Goal: Transaction & Acquisition: Purchase product/service

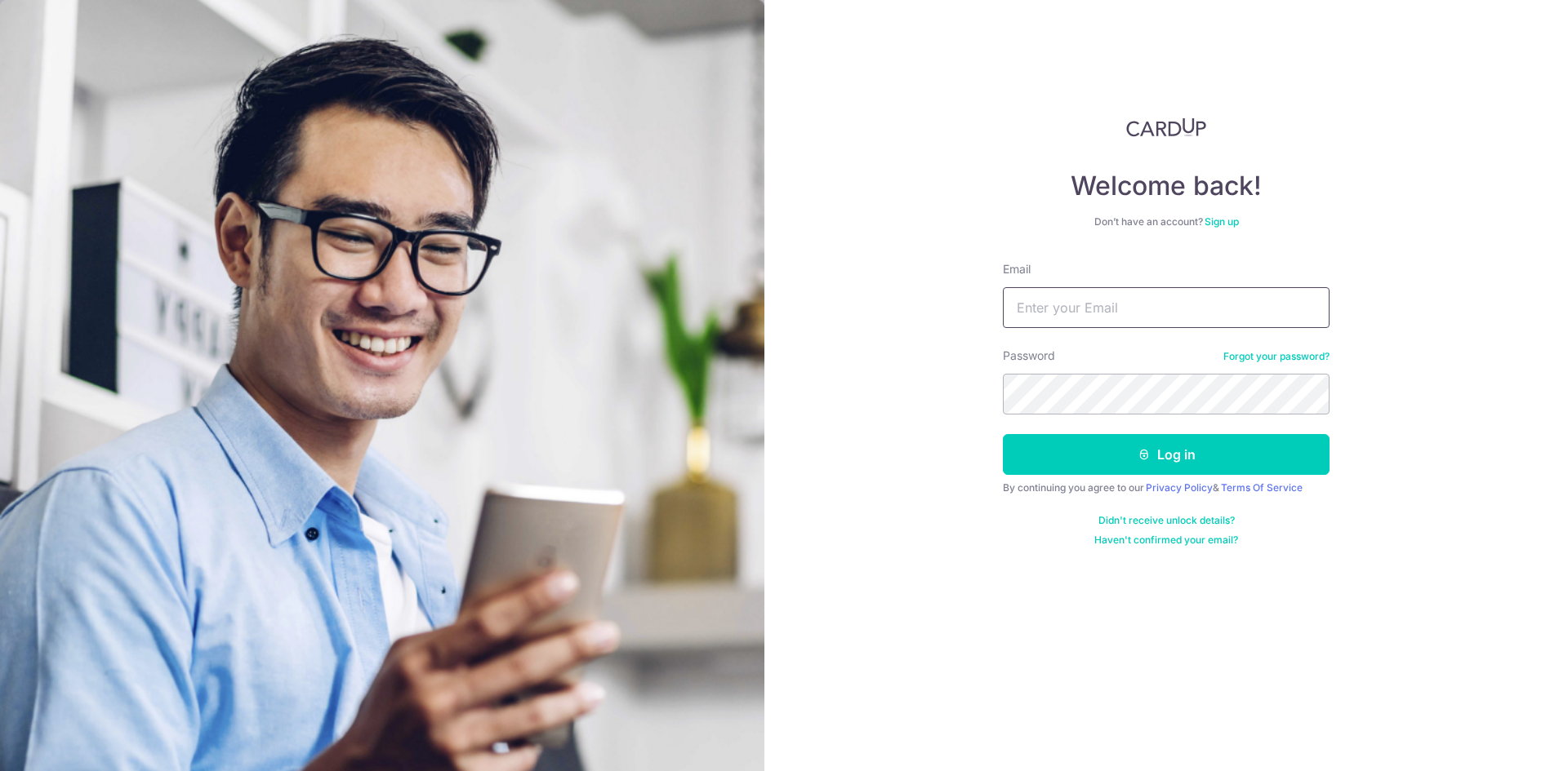
click at [1043, 311] on input "Email" at bounding box center [1166, 308] width 327 height 41
type input "kartthek1289@gmail.com"
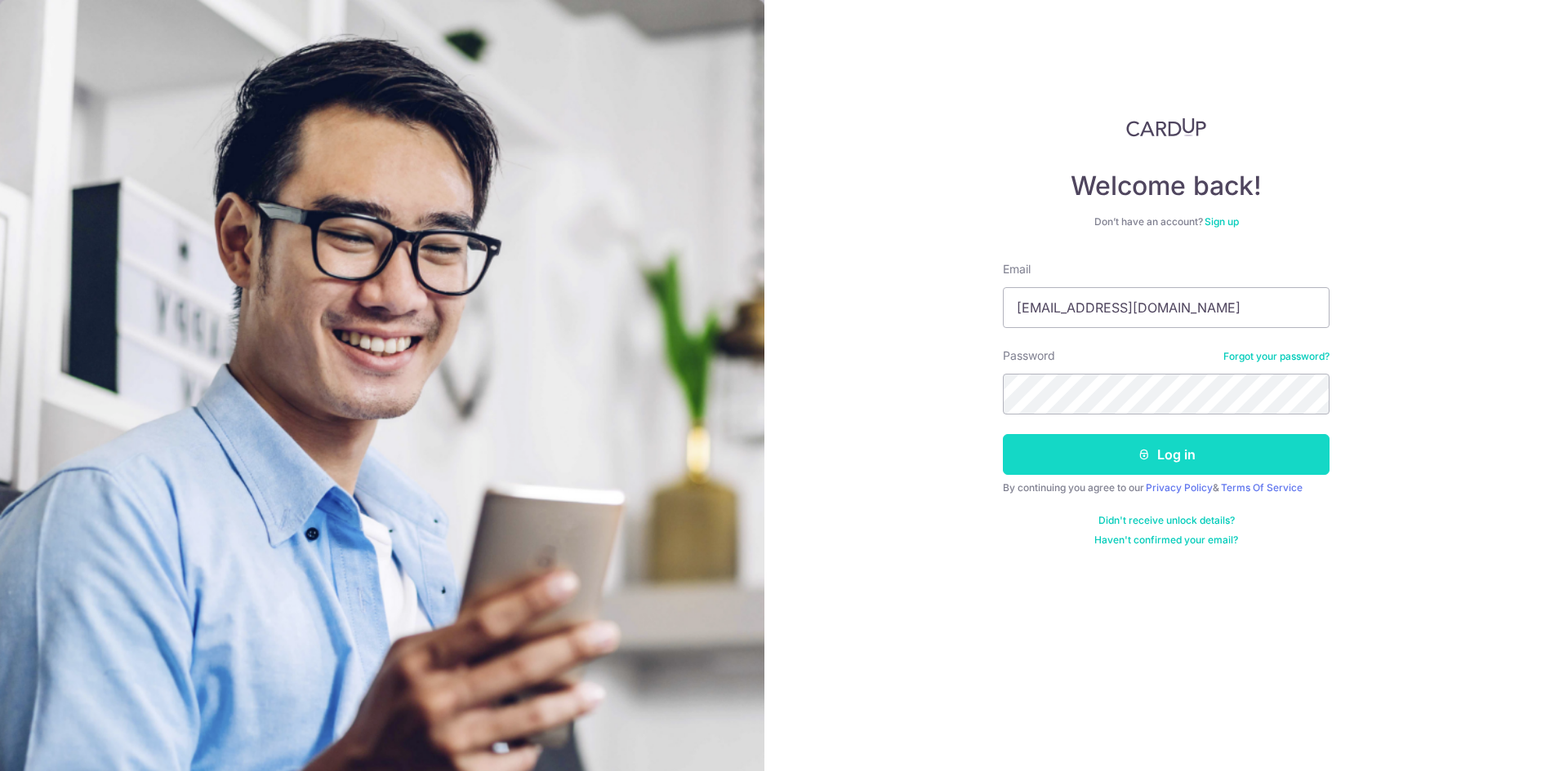
drag, startPoint x: 1113, startPoint y: 460, endPoint x: 1097, endPoint y: 458, distance: 16.1
click at [1113, 460] on button "Log in" at bounding box center [1166, 455] width 327 height 41
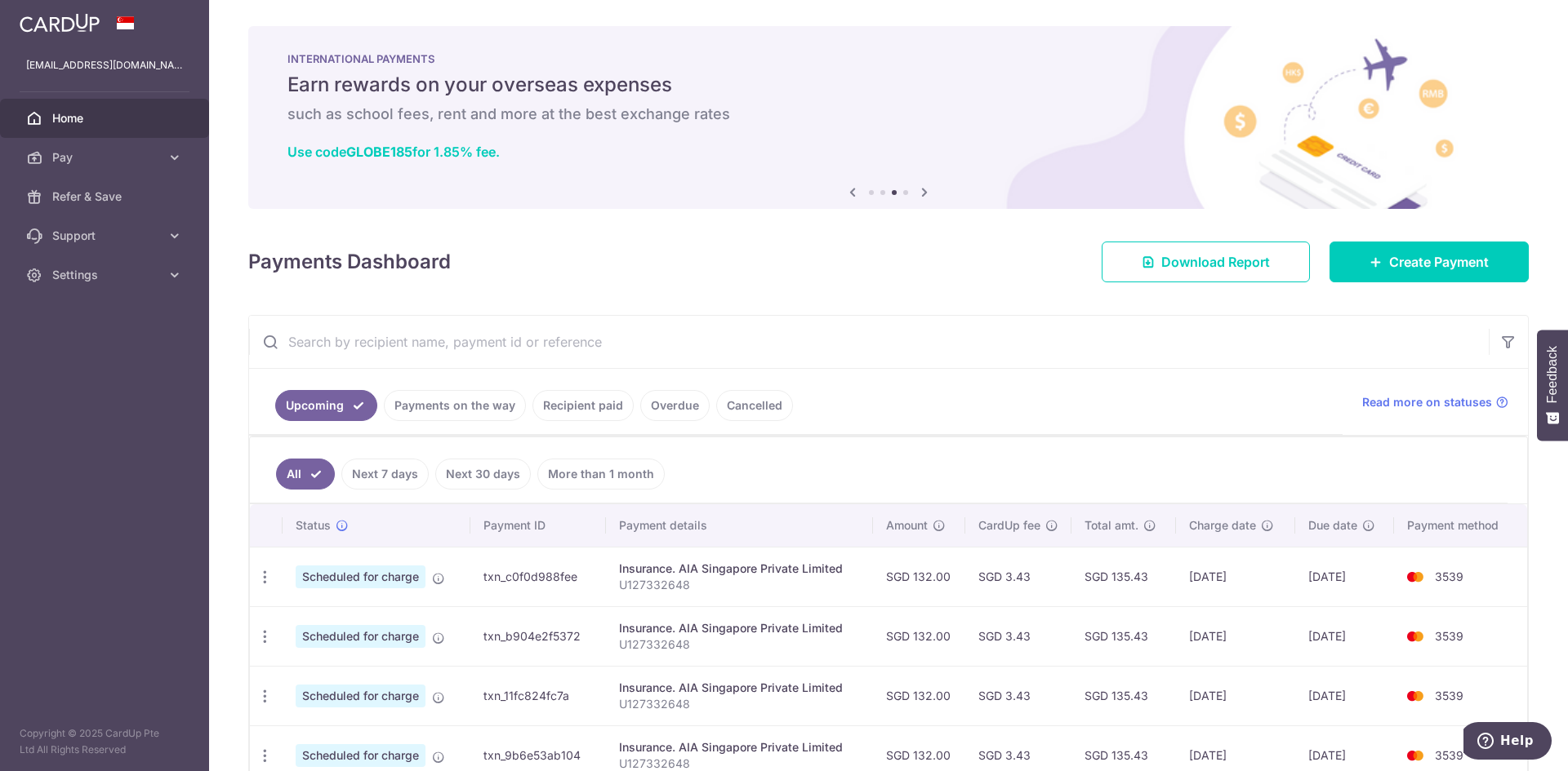
click at [751, 413] on link "Cancelled" at bounding box center [755, 405] width 77 height 31
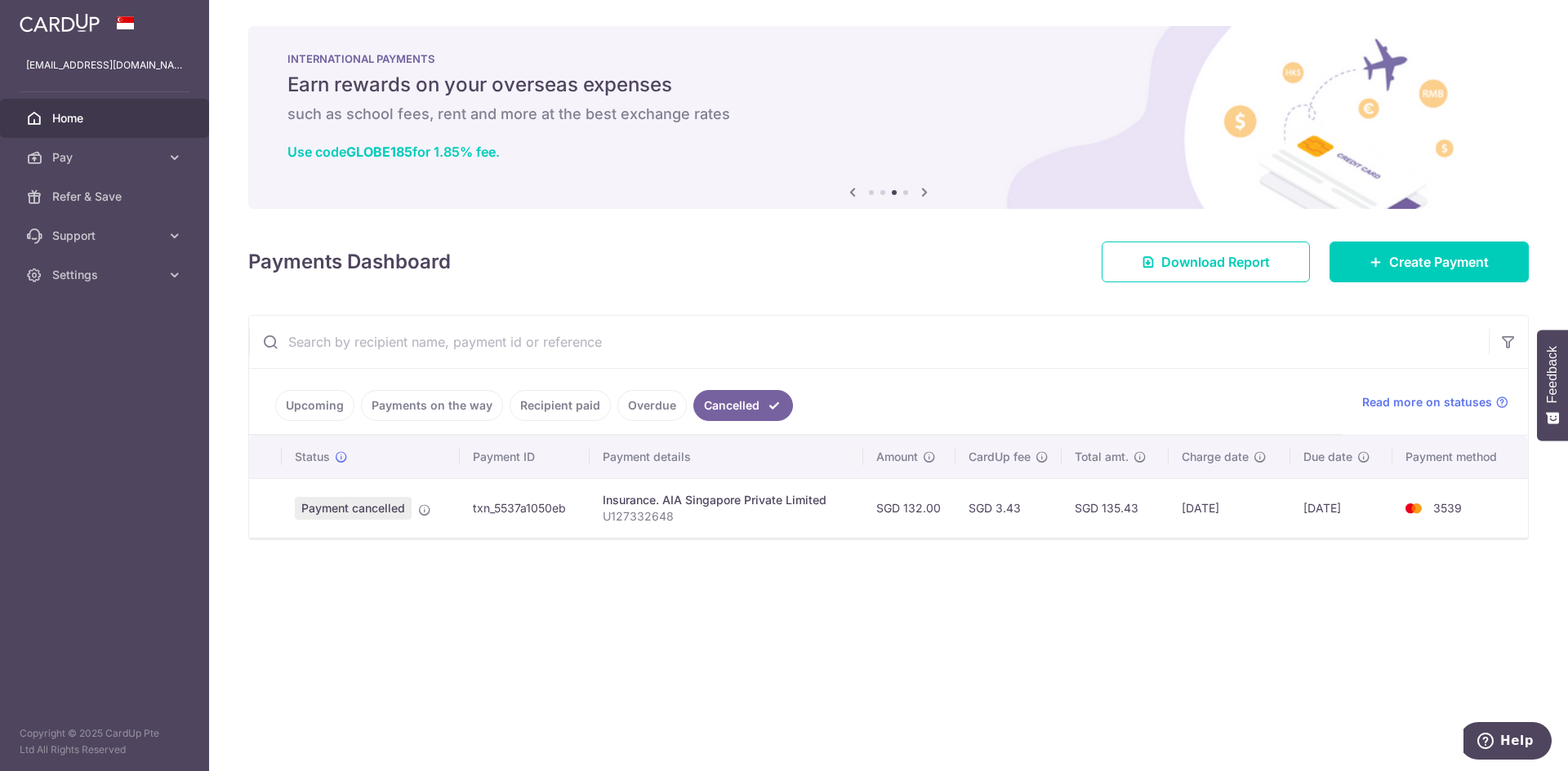
click at [928, 502] on td "SGD 132.00" at bounding box center [909, 508] width 92 height 60
click at [362, 507] on span "Payment cancelled" at bounding box center [353, 509] width 117 height 23
click at [424, 507] on icon at bounding box center [424, 510] width 13 height 13
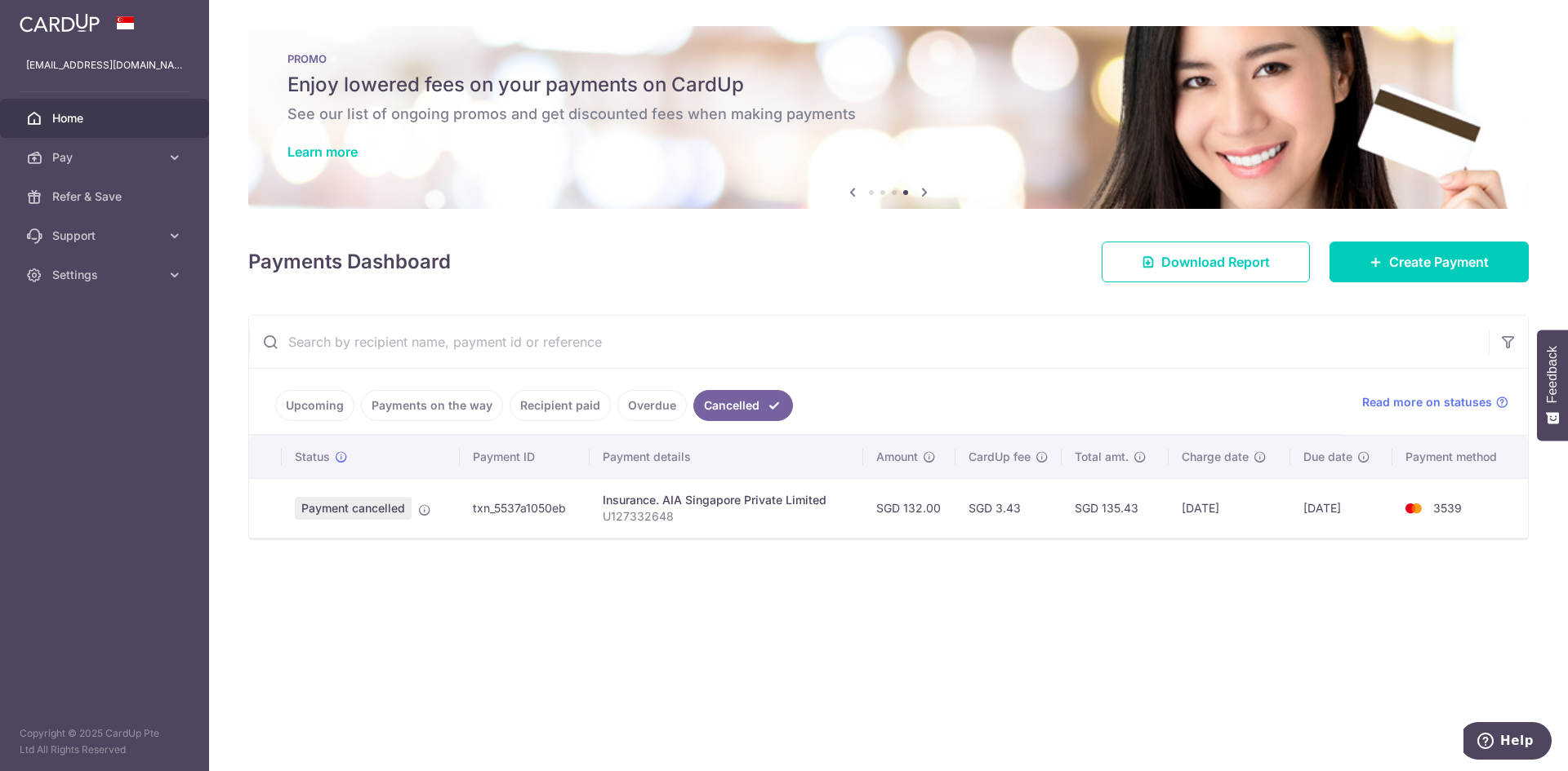
click at [636, 412] on link "Overdue" at bounding box center [653, 405] width 70 height 31
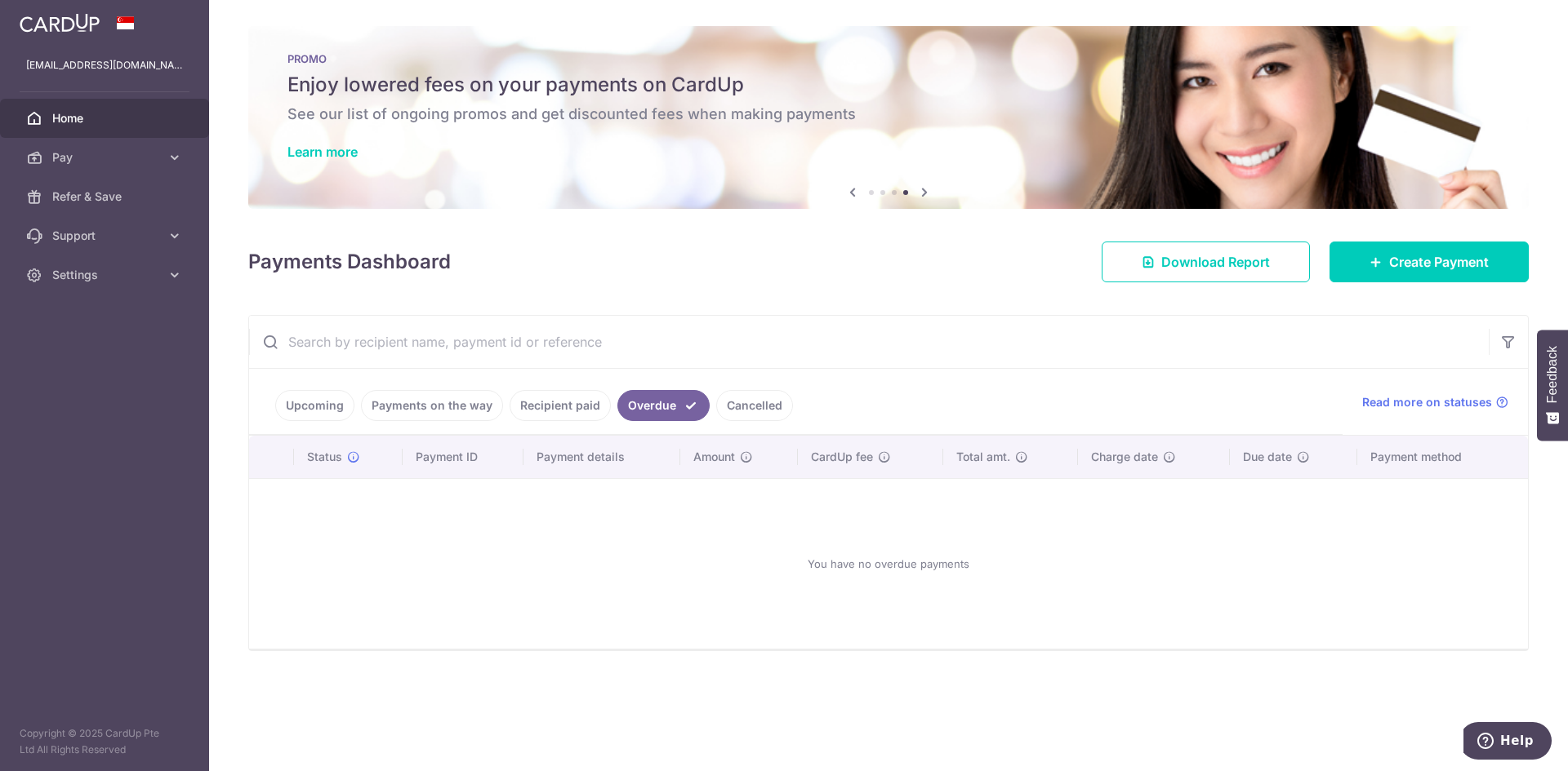
click at [745, 407] on link "Cancelled" at bounding box center [755, 405] width 77 height 31
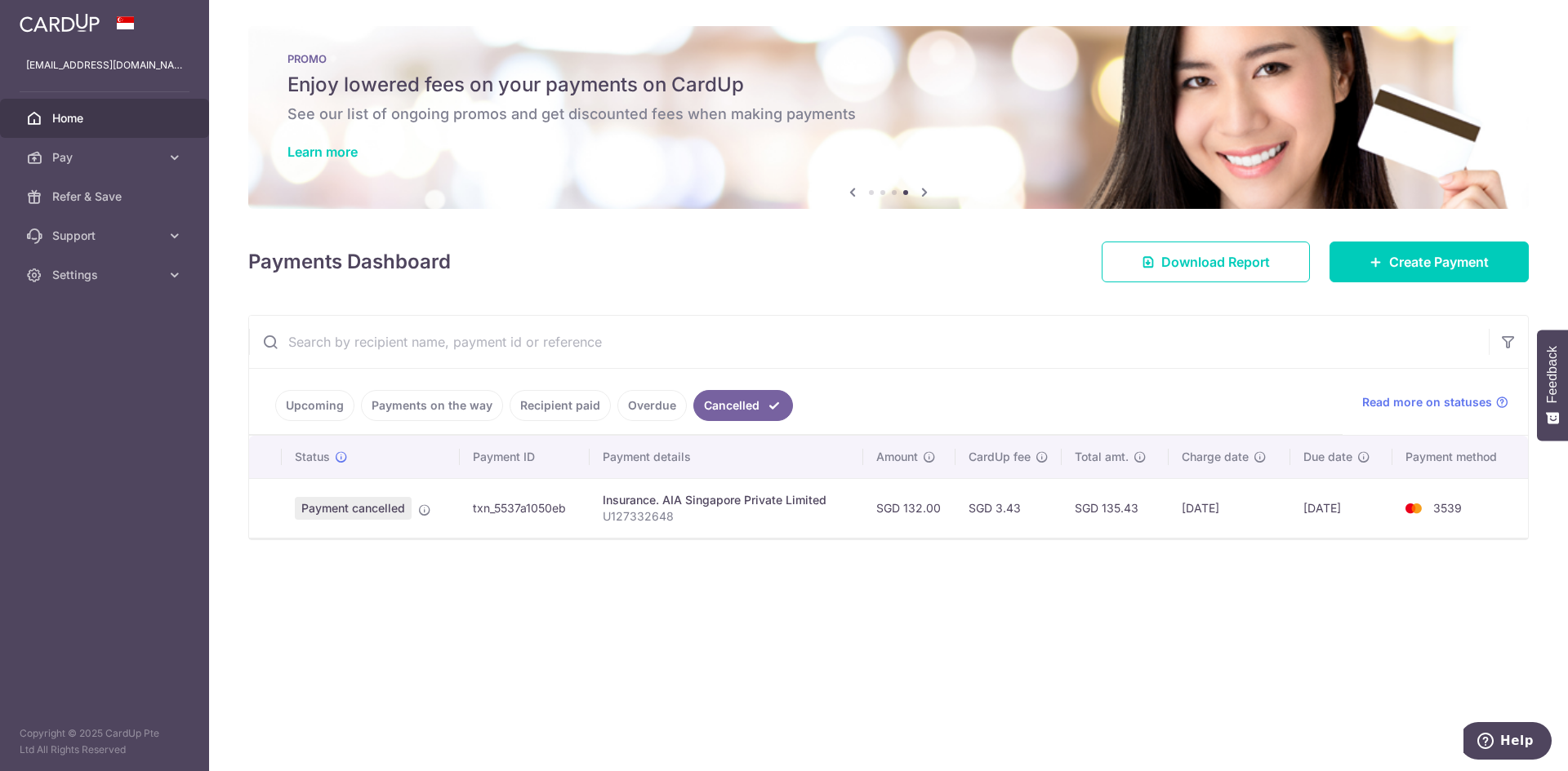
click at [387, 514] on span "Payment cancelled" at bounding box center [353, 509] width 117 height 23
click at [430, 512] on icon at bounding box center [424, 510] width 13 height 13
click at [421, 397] on link "Payments on the way" at bounding box center [431, 405] width 142 height 31
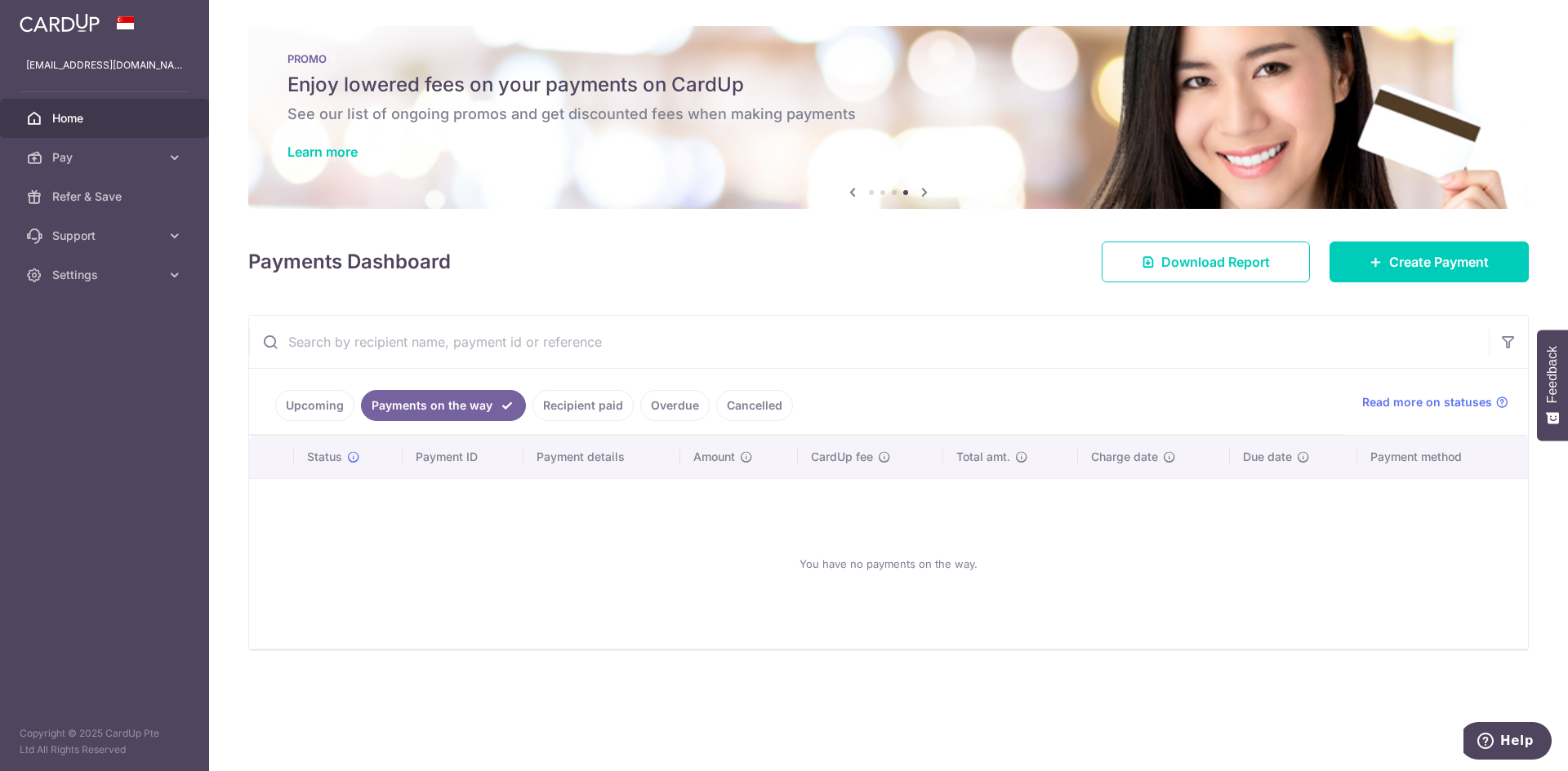
click at [309, 407] on link "Upcoming" at bounding box center [314, 405] width 79 height 31
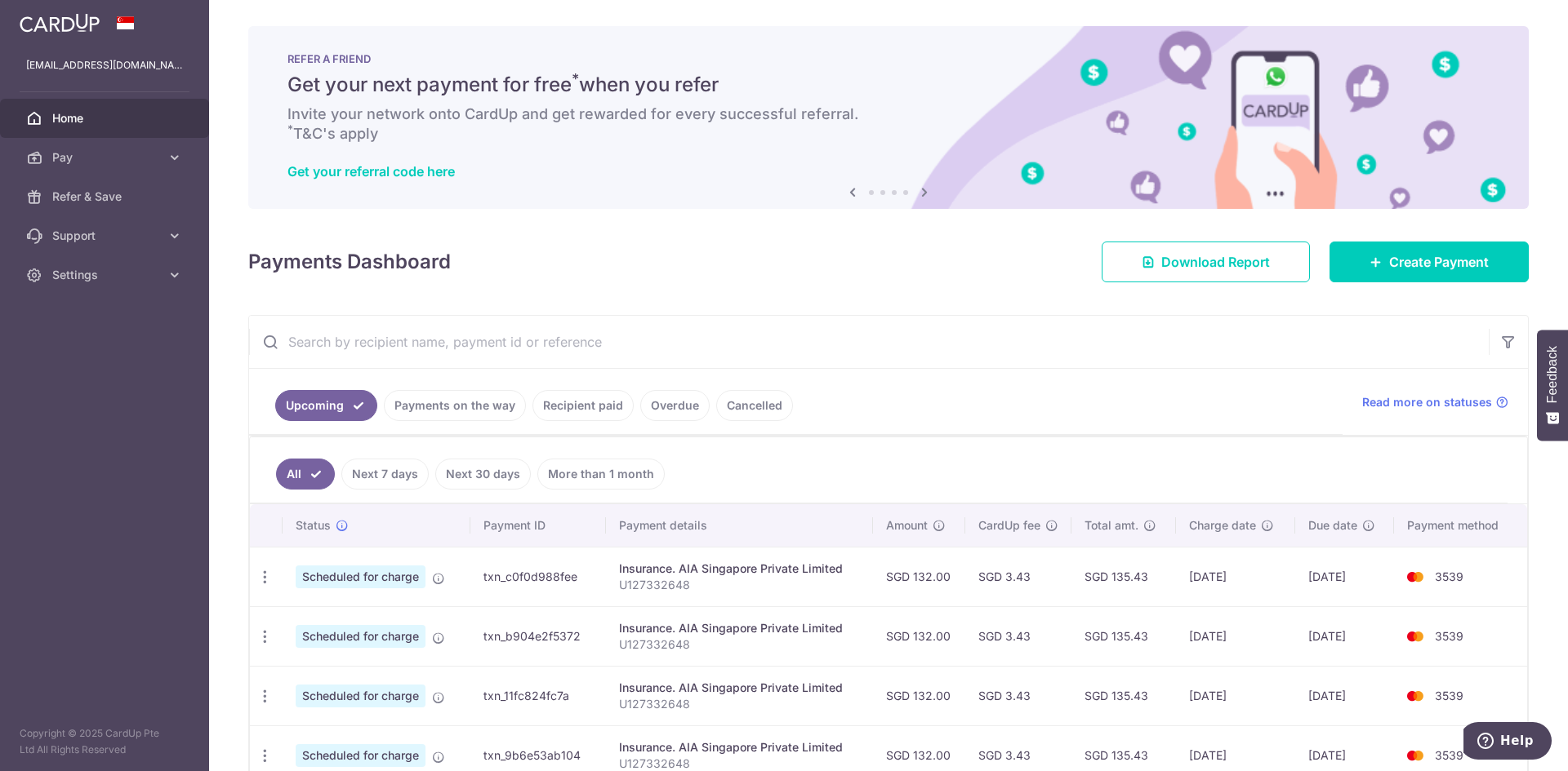
click at [746, 407] on link "Cancelled" at bounding box center [755, 405] width 77 height 31
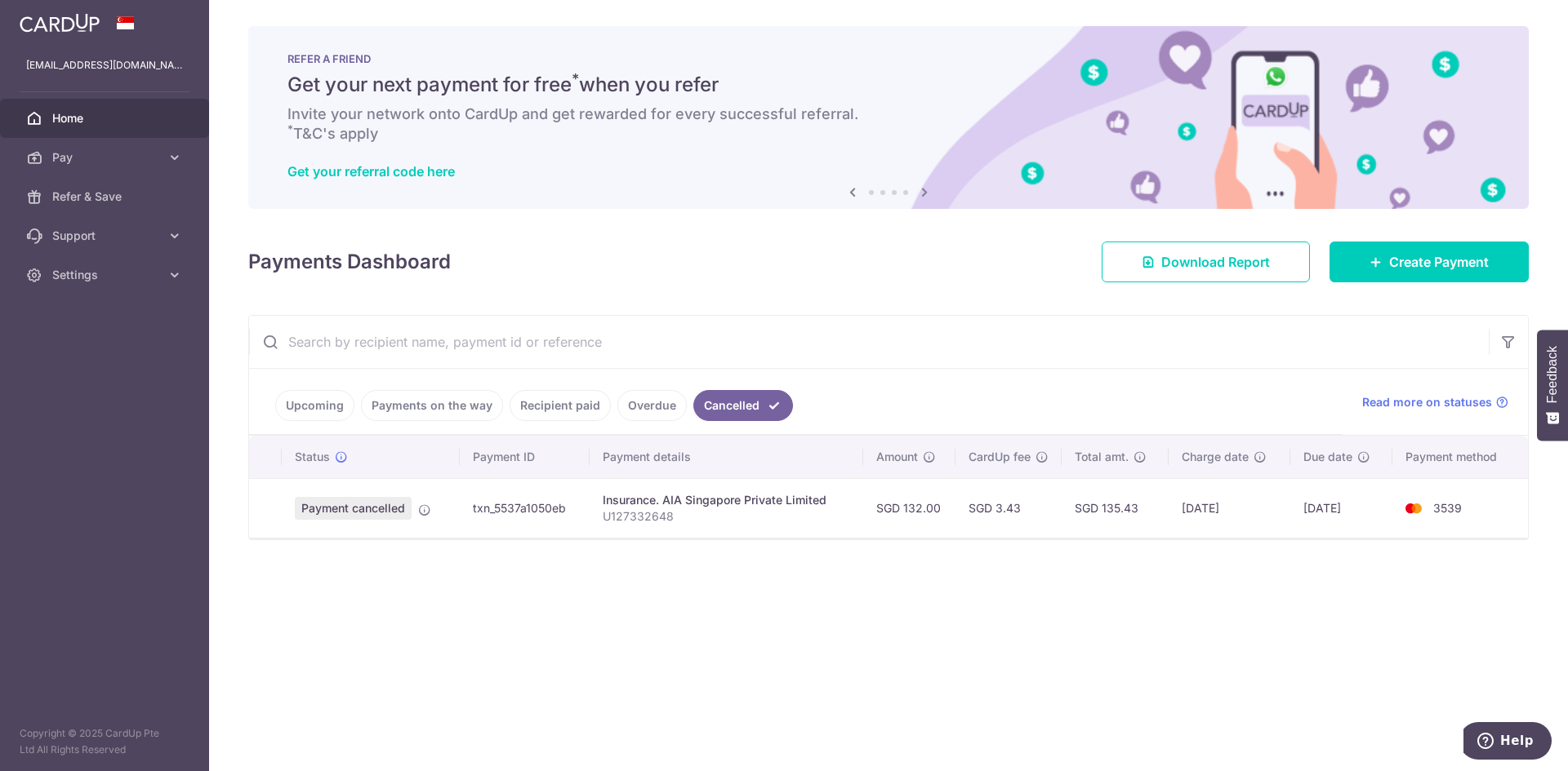
click at [755, 509] on p "U127332648" at bounding box center [726, 517] width 247 height 16
click at [1447, 508] on span "3539" at bounding box center [1447, 509] width 29 height 14
click at [525, 508] on td "txn_5537a1050eb" at bounding box center [525, 508] width 130 height 60
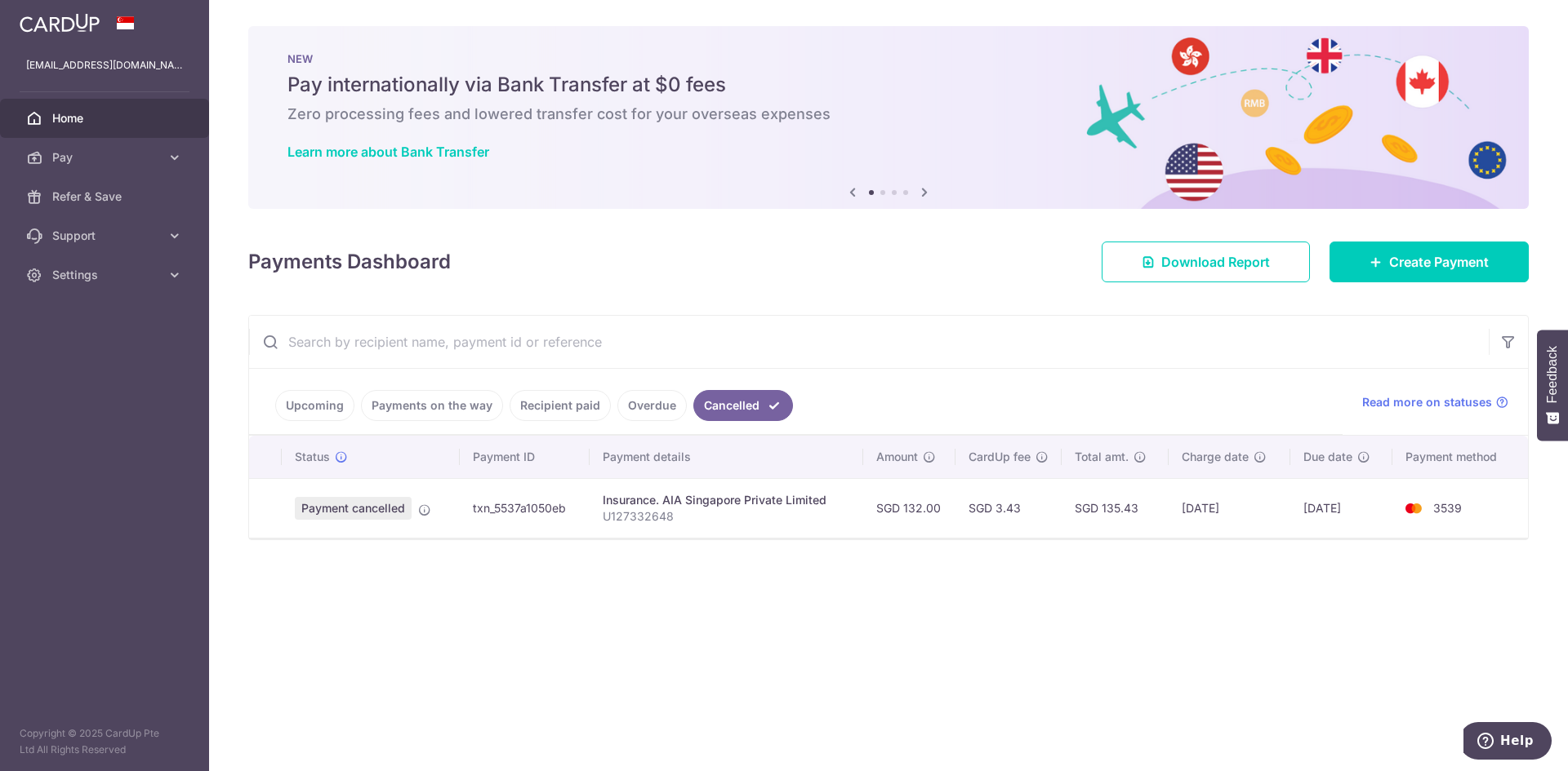
click at [309, 409] on link "Upcoming" at bounding box center [314, 405] width 79 height 31
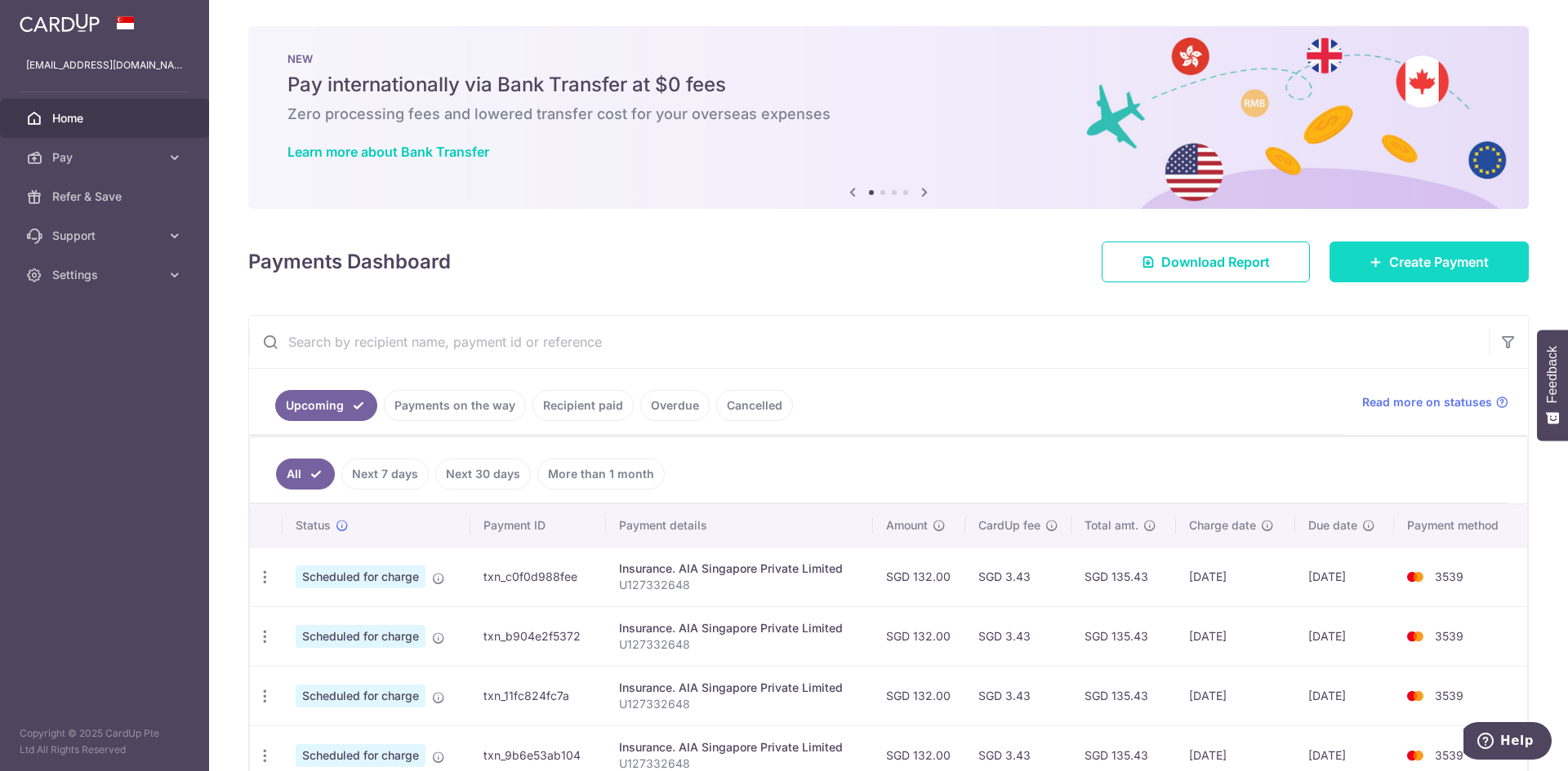
click at [1413, 269] on span "Create Payment" at bounding box center [1439, 262] width 100 height 20
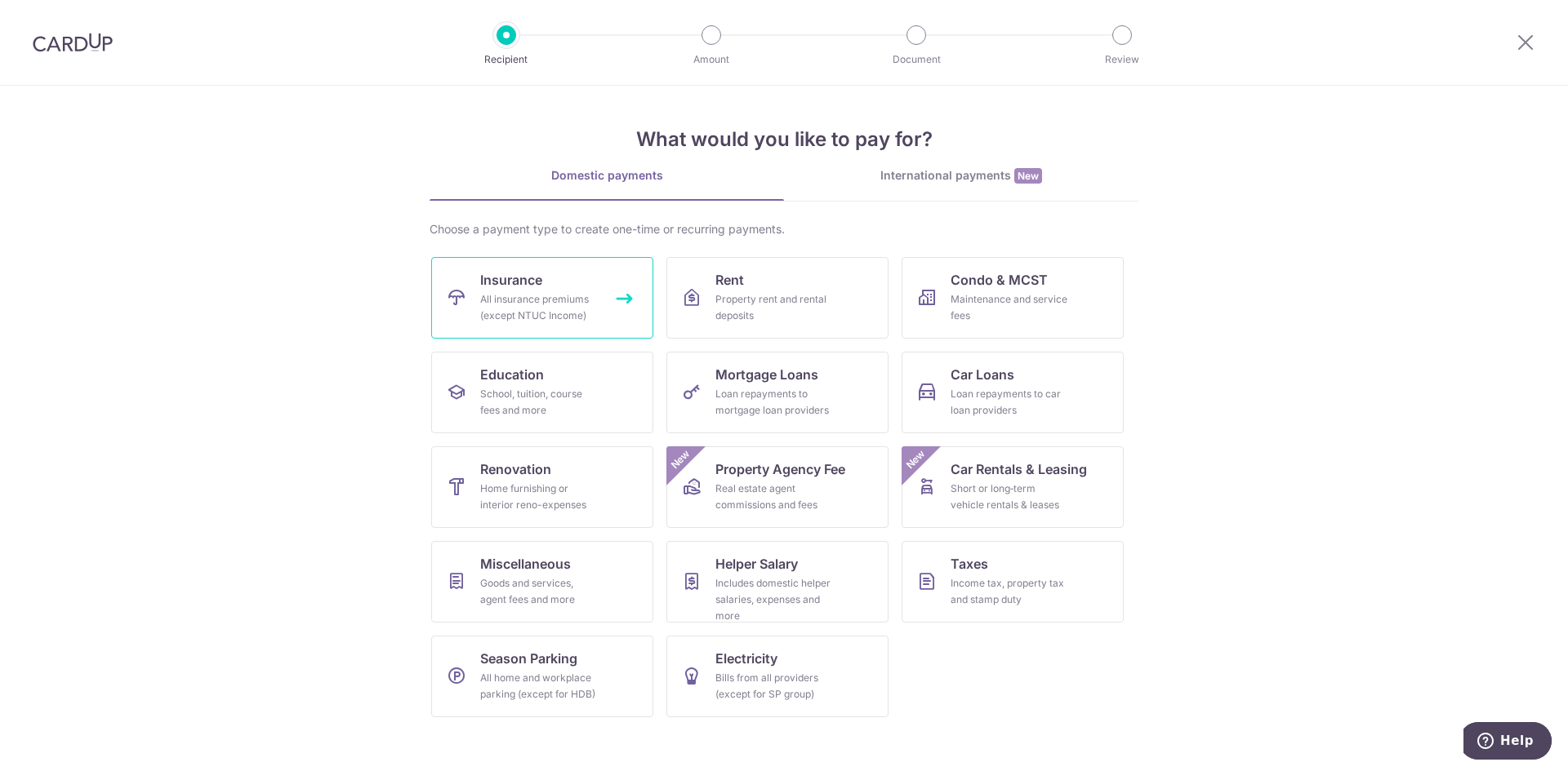
click at [546, 313] on div "All insurance premiums (except NTUC Income)" at bounding box center [539, 308] width 118 height 33
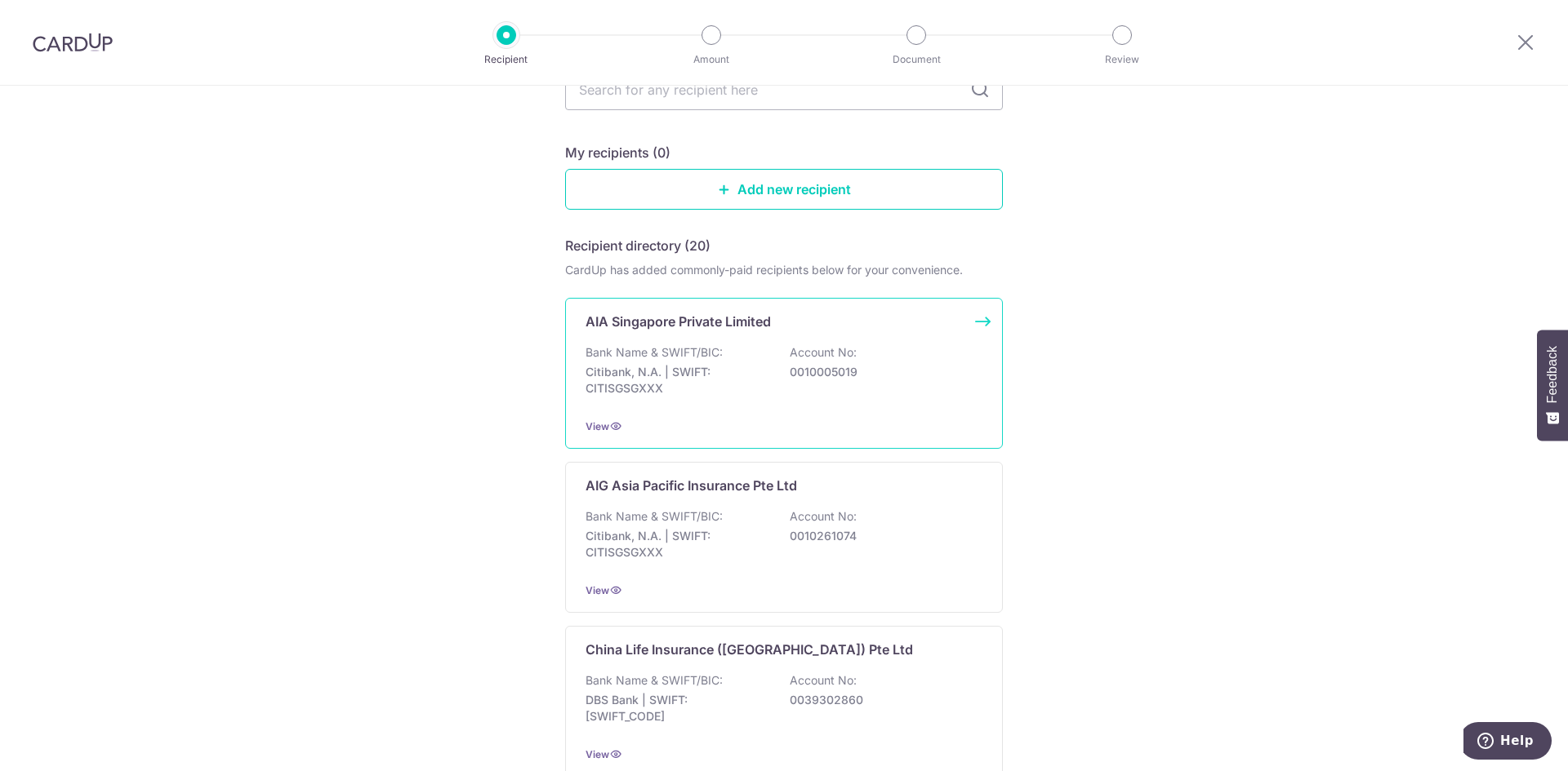
scroll to position [81, 0]
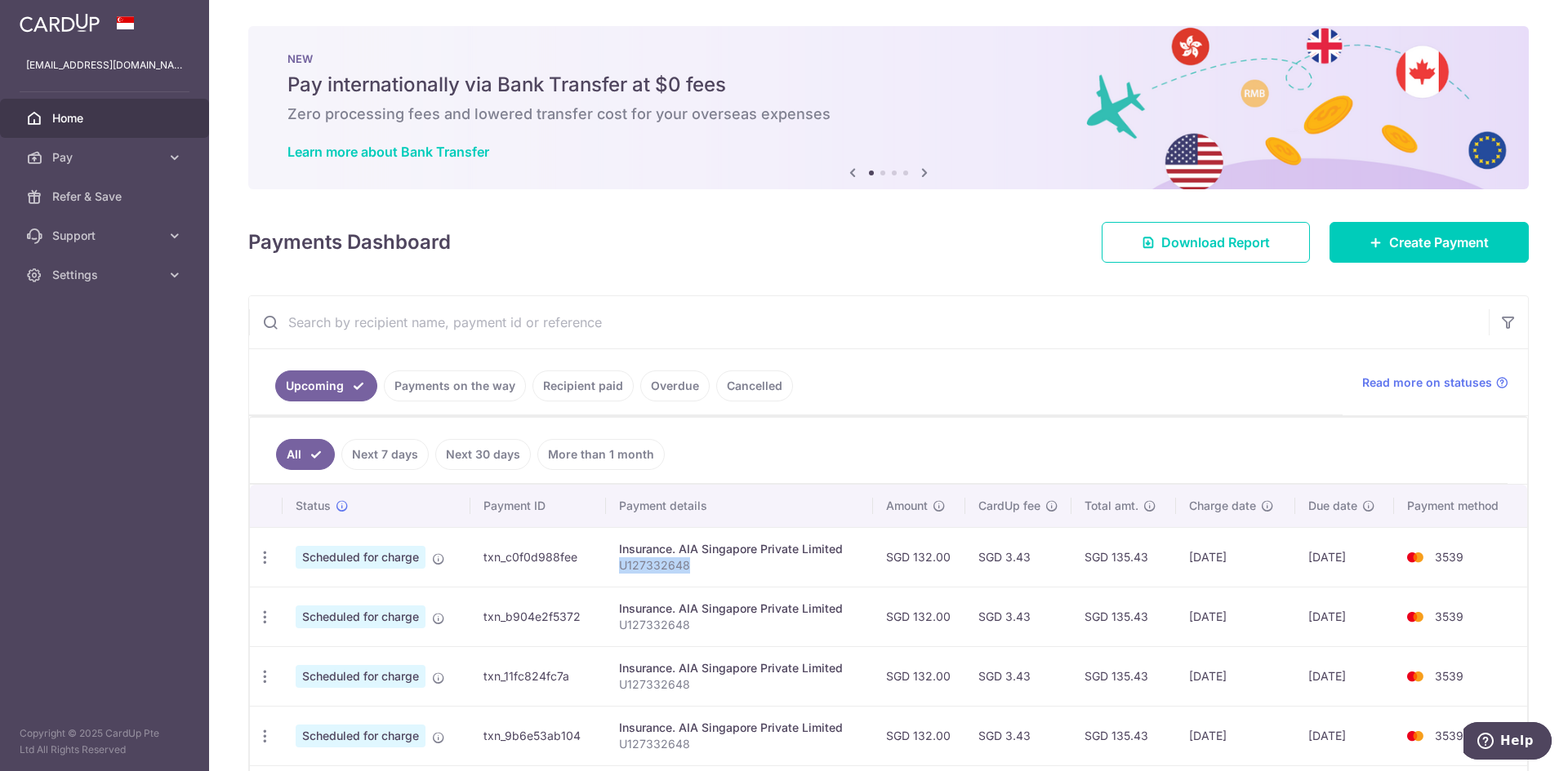
drag, startPoint x: 690, startPoint y: 572, endPoint x: 615, endPoint y: 574, distance: 75.0
click at [615, 574] on td "Insurance. AIA Singapore Private Limited U127332648" at bounding box center [739, 557] width 267 height 60
copy p "U127332648"
click at [1398, 253] on link "Create Payment" at bounding box center [1429, 243] width 199 height 41
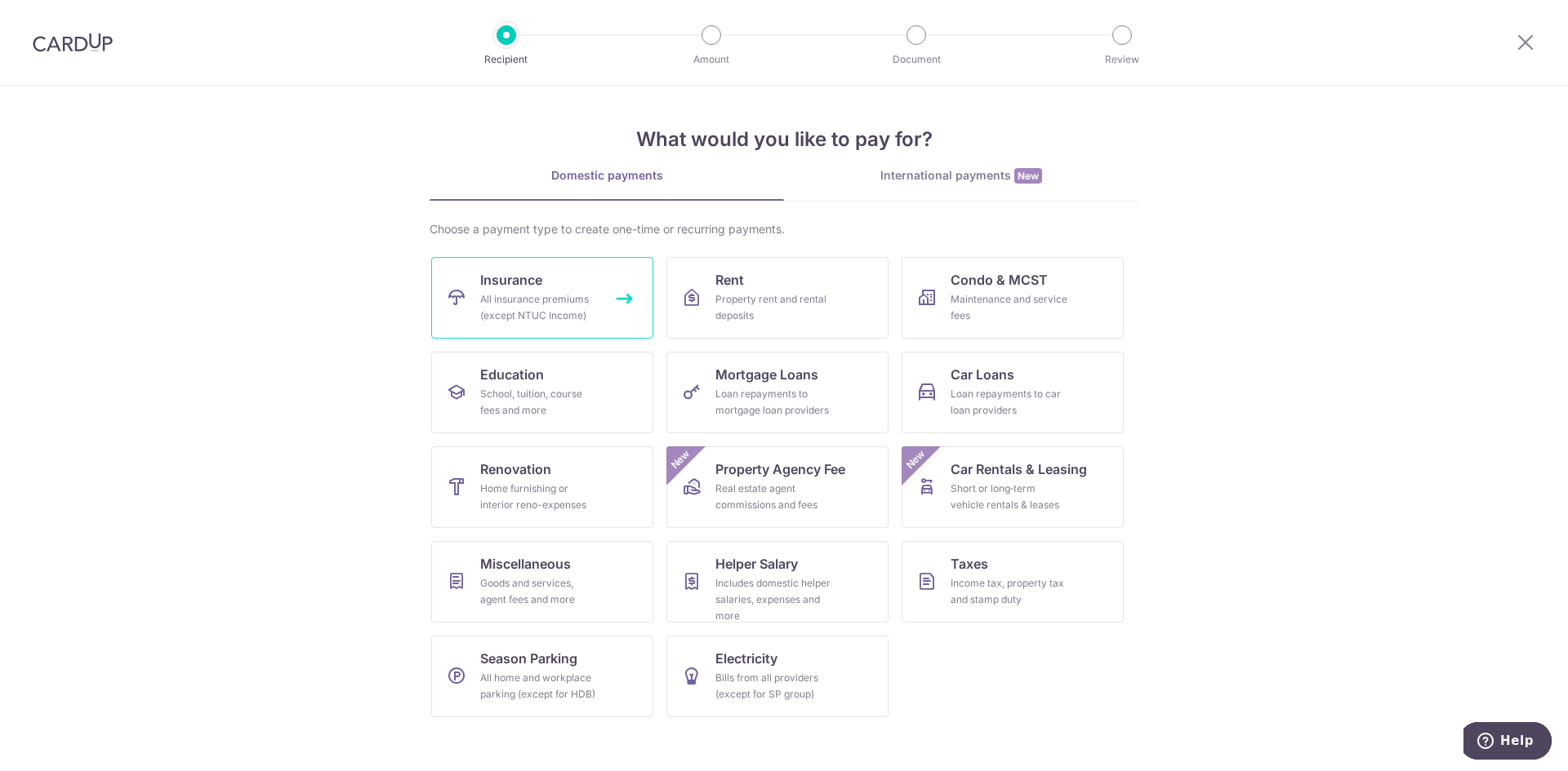
click at [541, 301] on div "All insurance premiums (except NTUC Income)" at bounding box center [539, 308] width 118 height 33
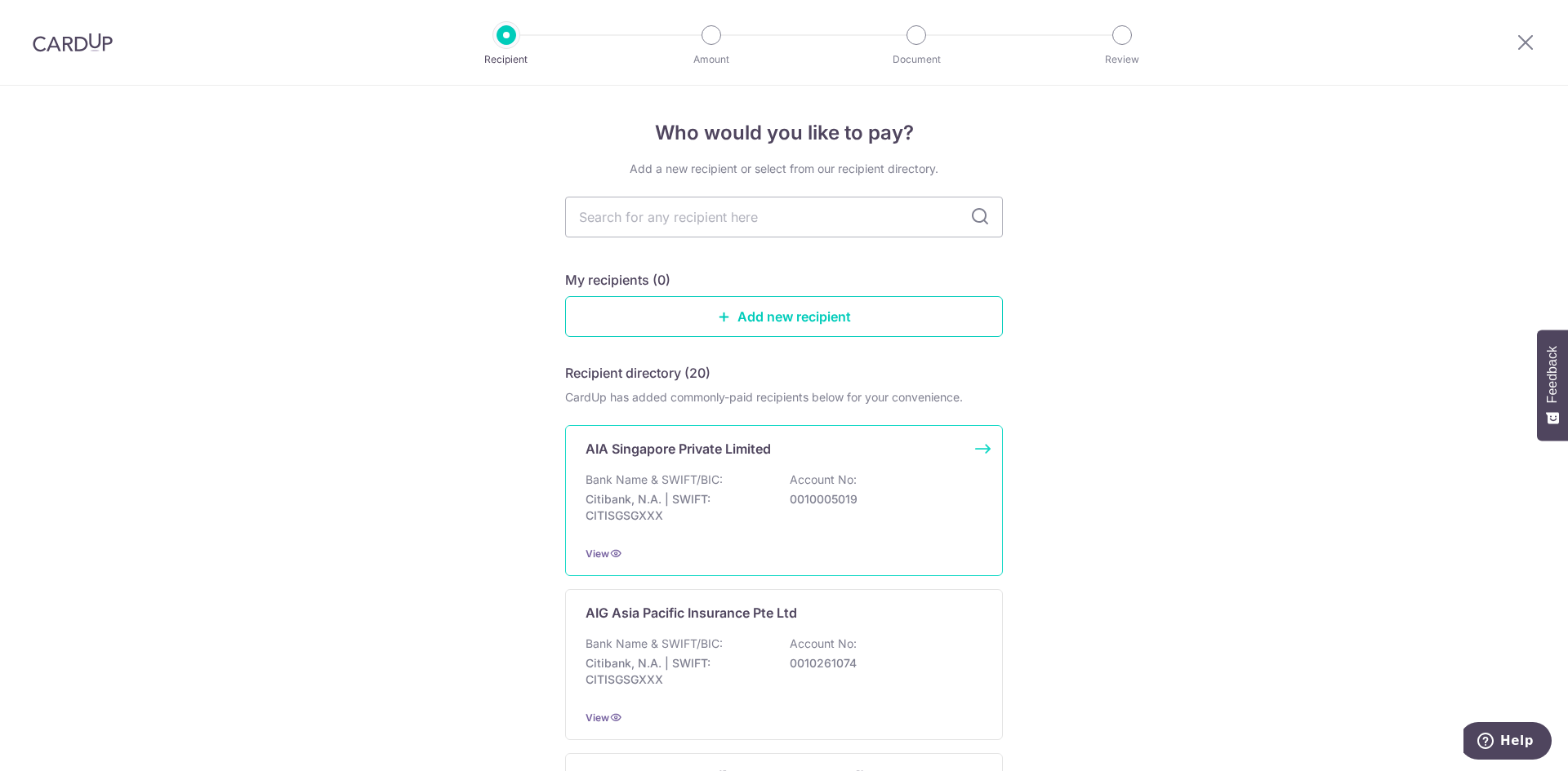
click at [723, 478] on div "Bank Name & SWIFT/BIC: Citibank, N.A. | SWIFT: CITISGSGXXX Account No: 00100050…" at bounding box center [784, 502] width 397 height 61
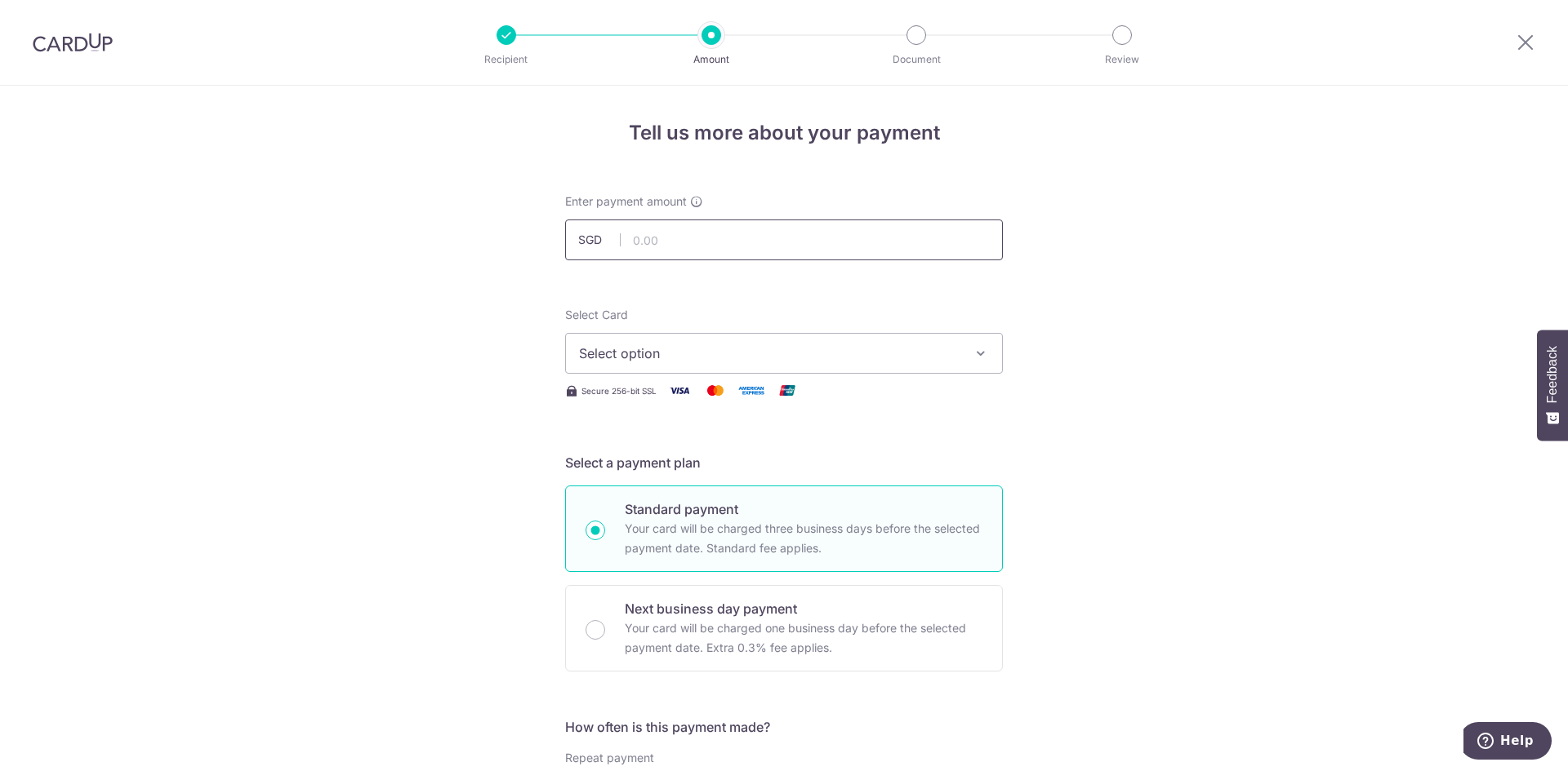
click at [639, 235] on input "text" at bounding box center [784, 240] width 438 height 41
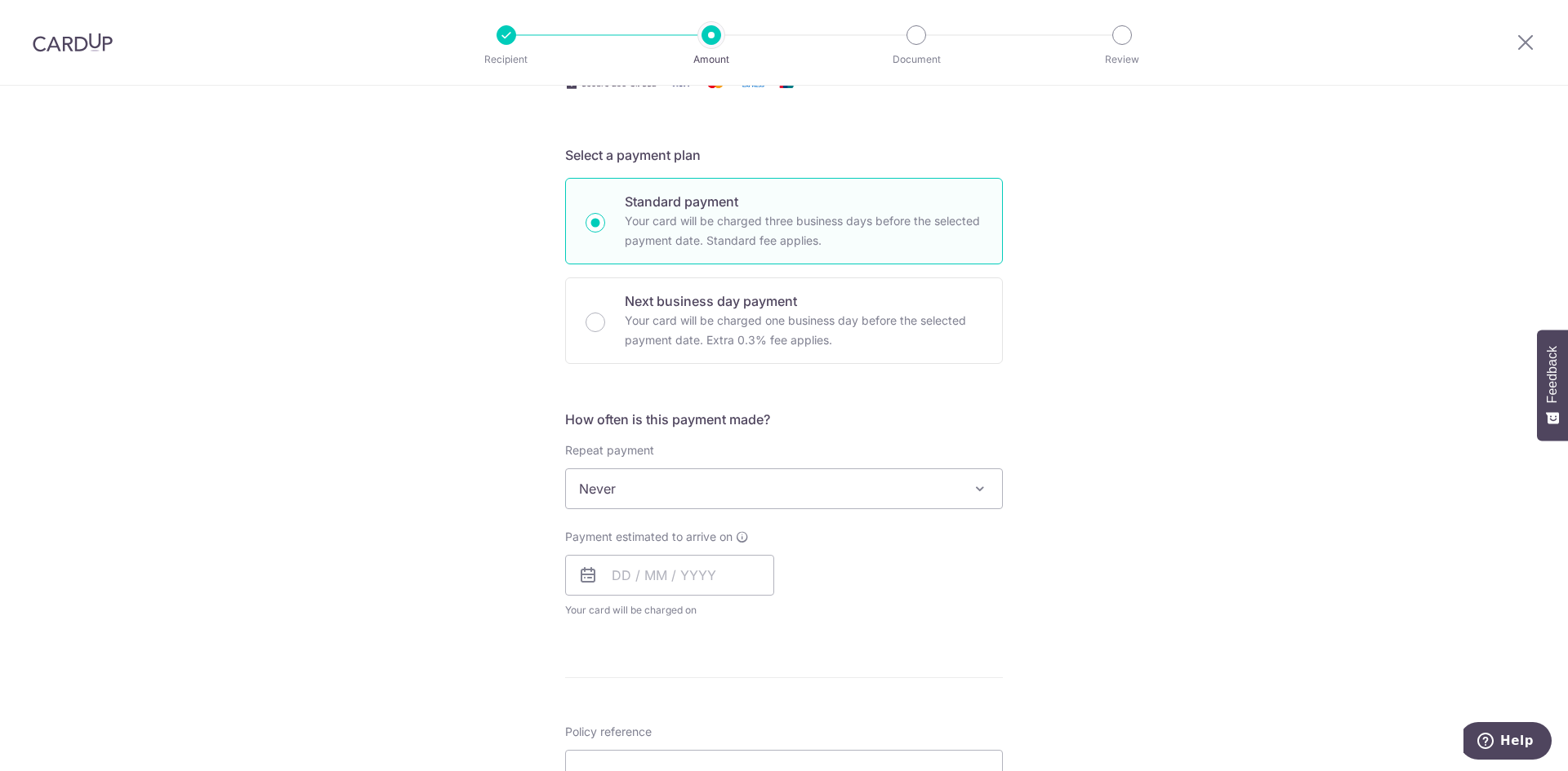
scroll to position [302, 0]
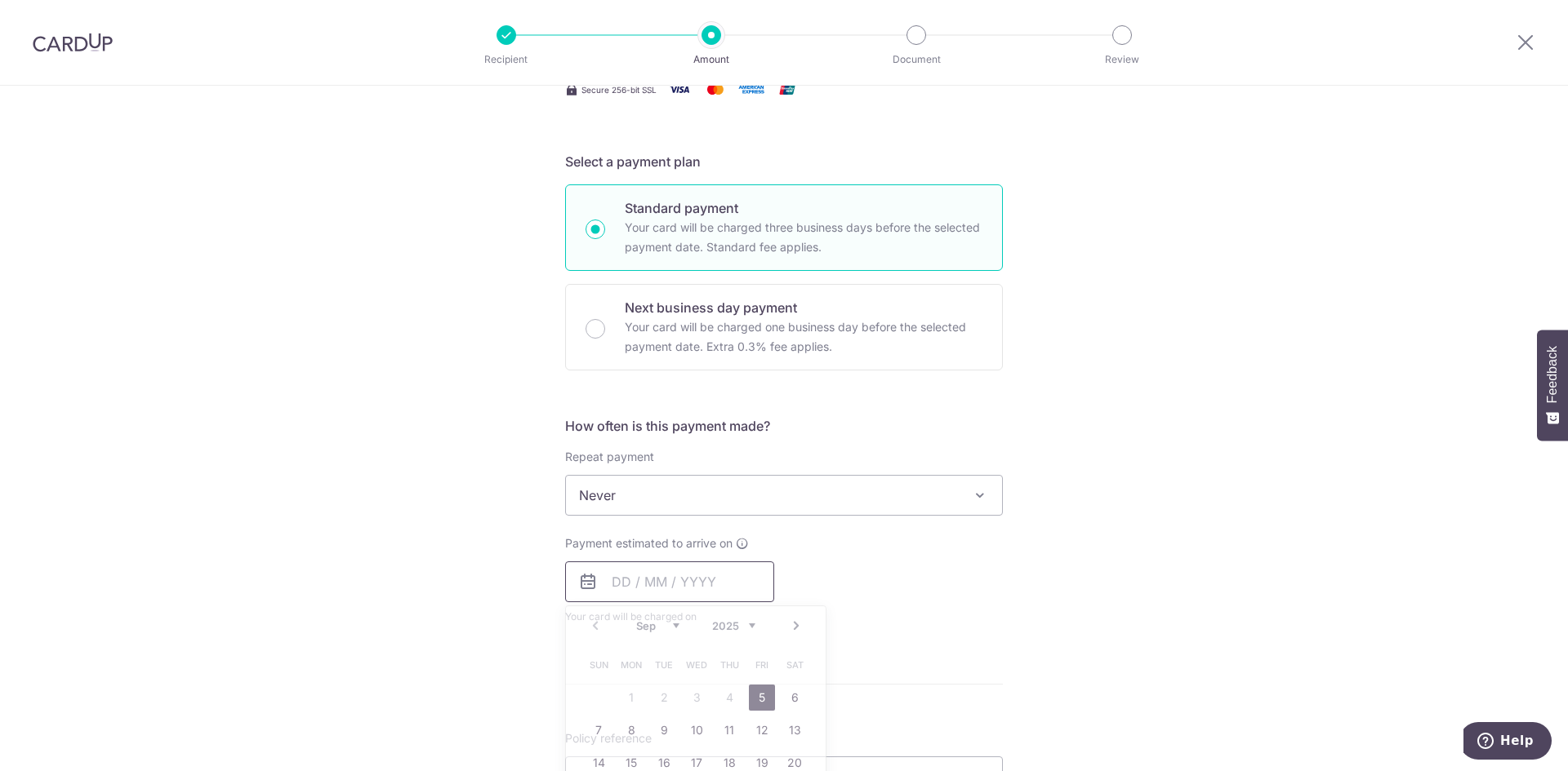
click at [628, 586] on input "text" at bounding box center [670, 582] width 209 height 41
click at [752, 696] on link "5" at bounding box center [762, 697] width 26 height 26
type input "05/09/2025"
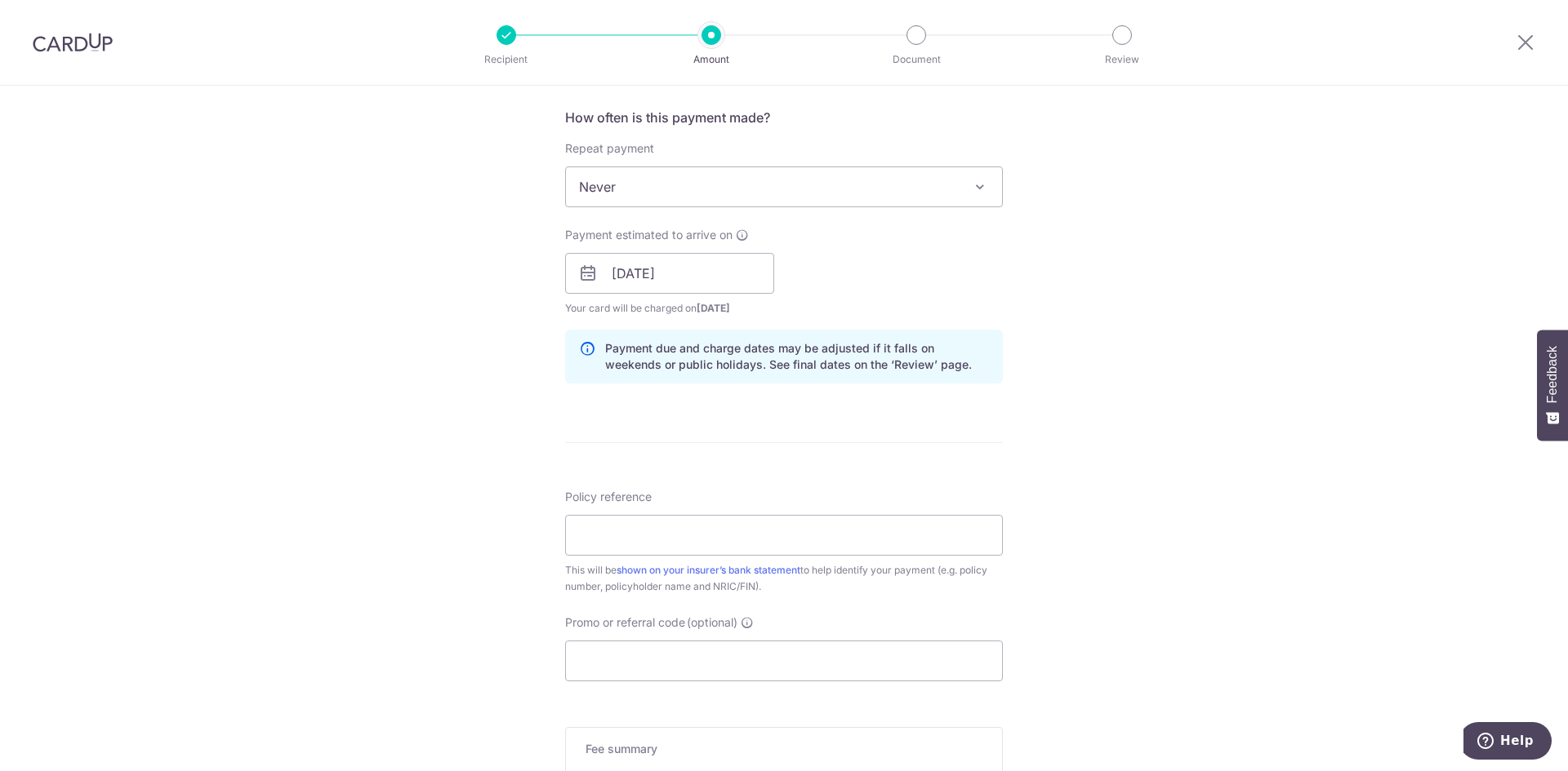
scroll to position [627, 0]
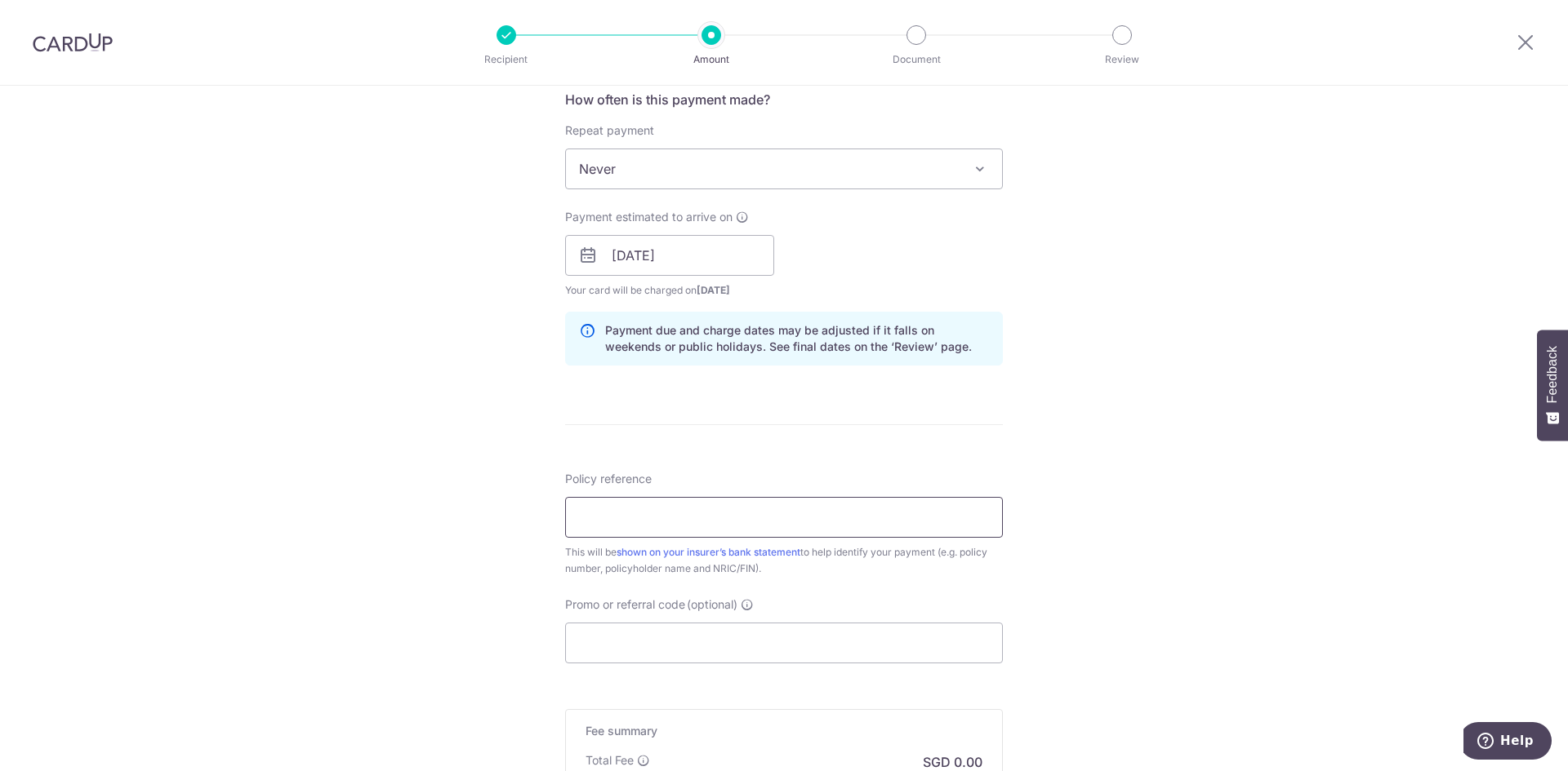
click at [721, 527] on input "Policy reference" at bounding box center [784, 518] width 438 height 41
paste input "U127332648"
click at [580, 522] on input "vU127332648" at bounding box center [784, 518] width 438 height 41
type input "U127332648"
click at [695, 653] on input "Promo or referral code (optional)" at bounding box center [784, 643] width 438 height 41
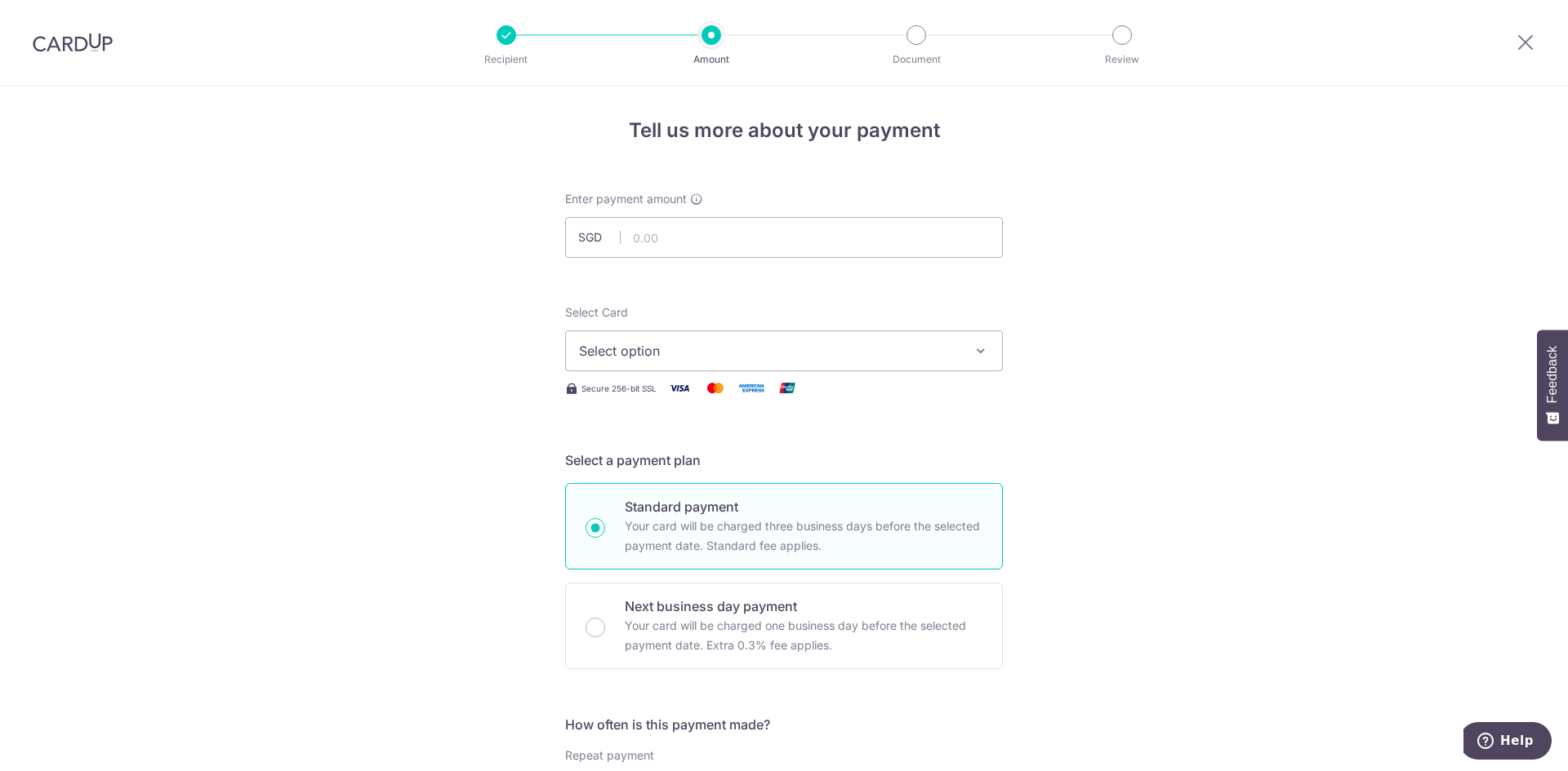
scroll to position [0, 0]
click at [662, 253] on input "text" at bounding box center [784, 240] width 438 height 41
type input "135.43"
click at [763, 359] on span "Select option" at bounding box center [770, 353] width 380 height 20
click at [671, 463] on span "**** 3539" at bounding box center [649, 470] width 63 height 20
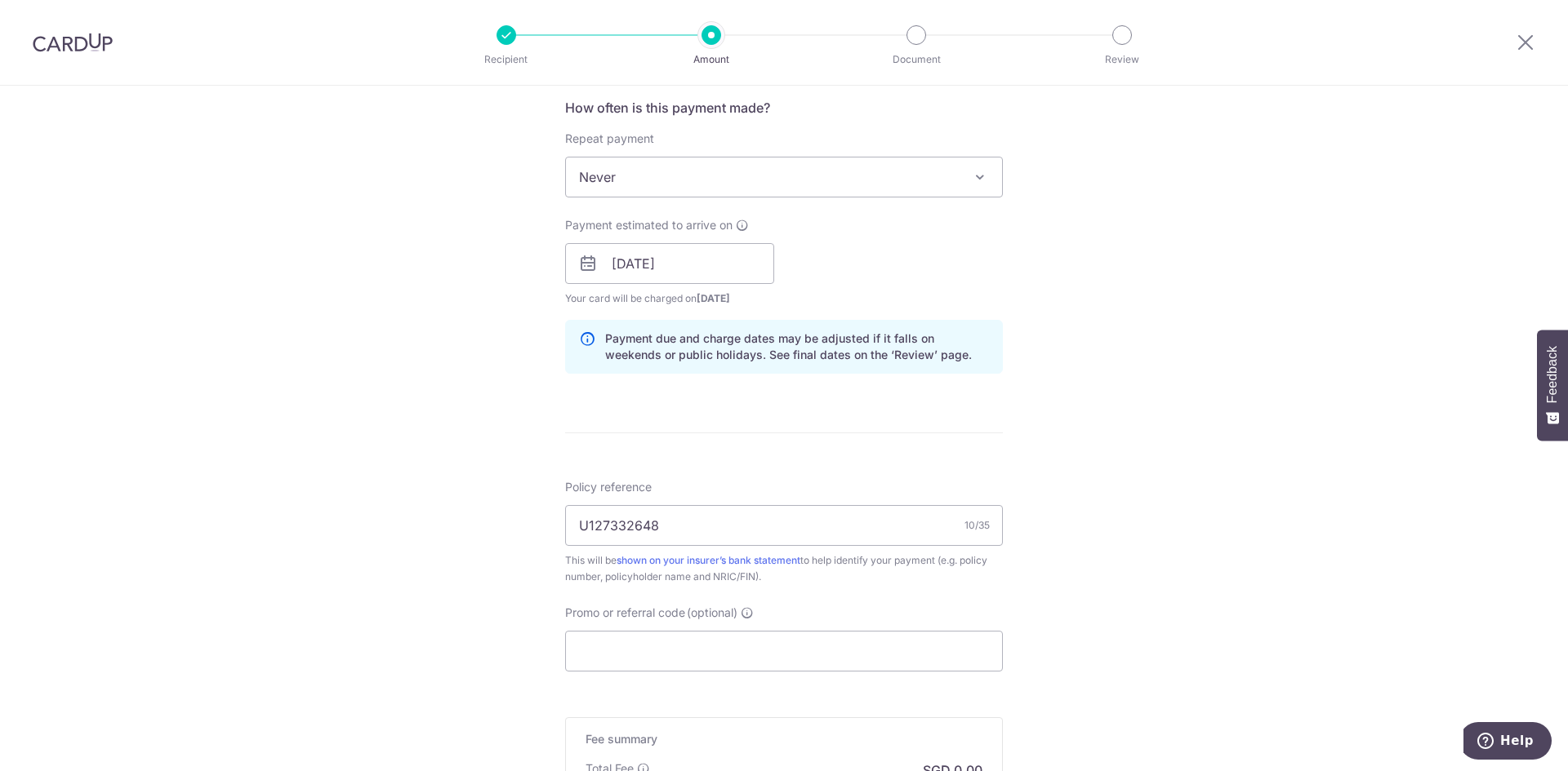
scroll to position [858, 0]
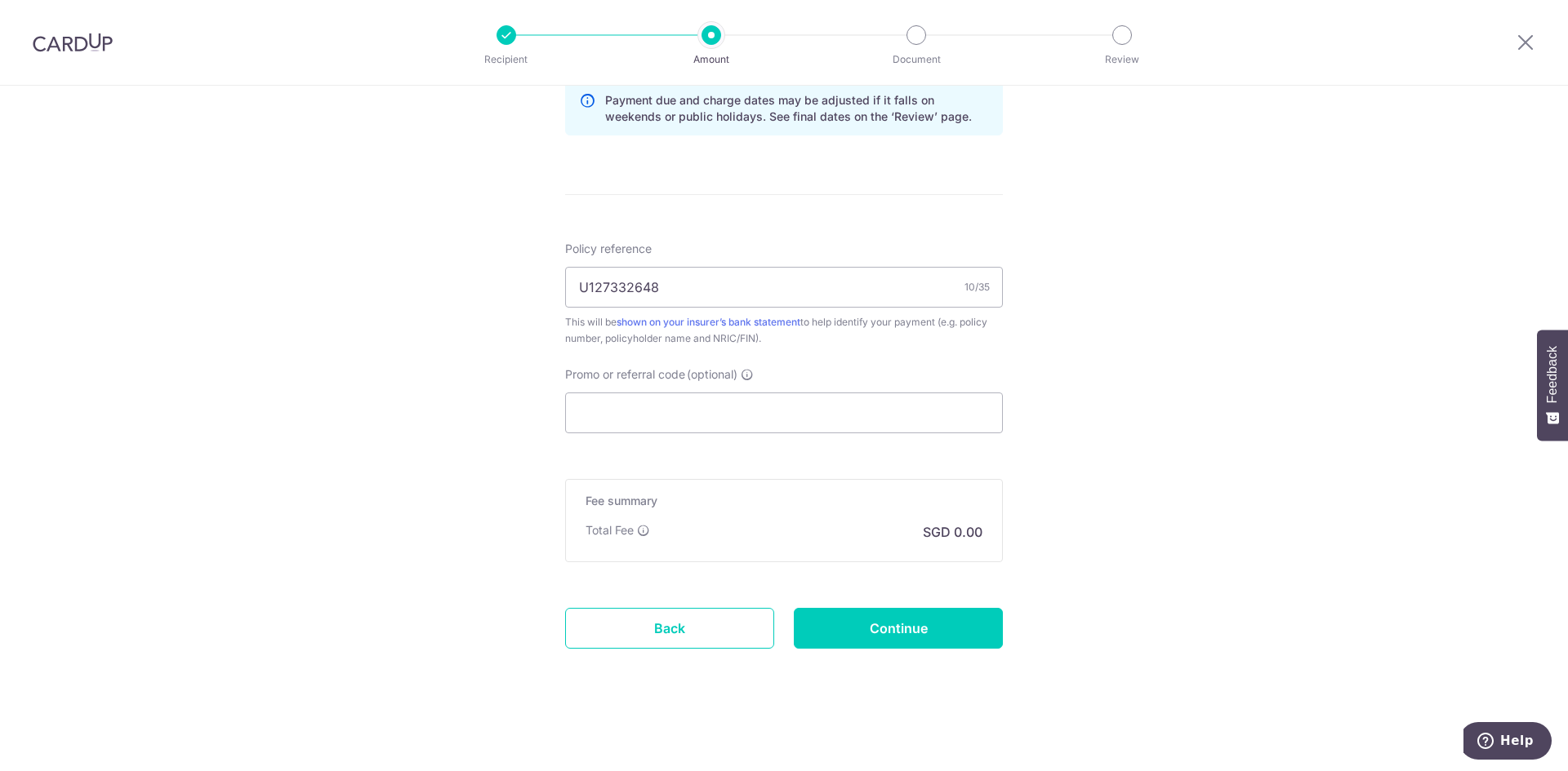
click at [816, 534] on div "Total Fee SGD 0.00" at bounding box center [784, 532] width 397 height 20
click at [877, 627] on input "Continue" at bounding box center [898, 628] width 209 height 41
type input "Create Schedule"
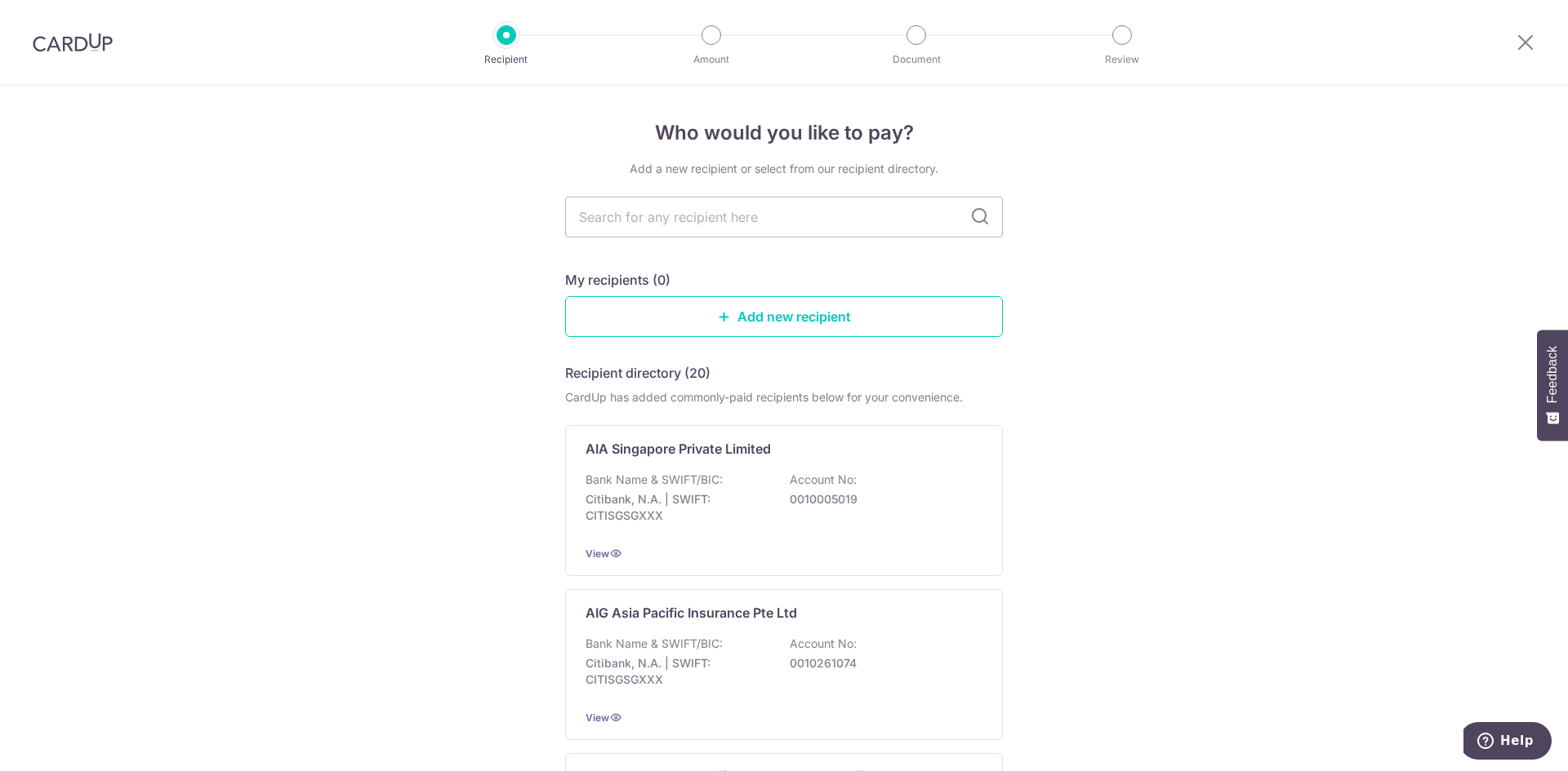
click at [111, 37] on img at bounding box center [73, 43] width 80 height 20
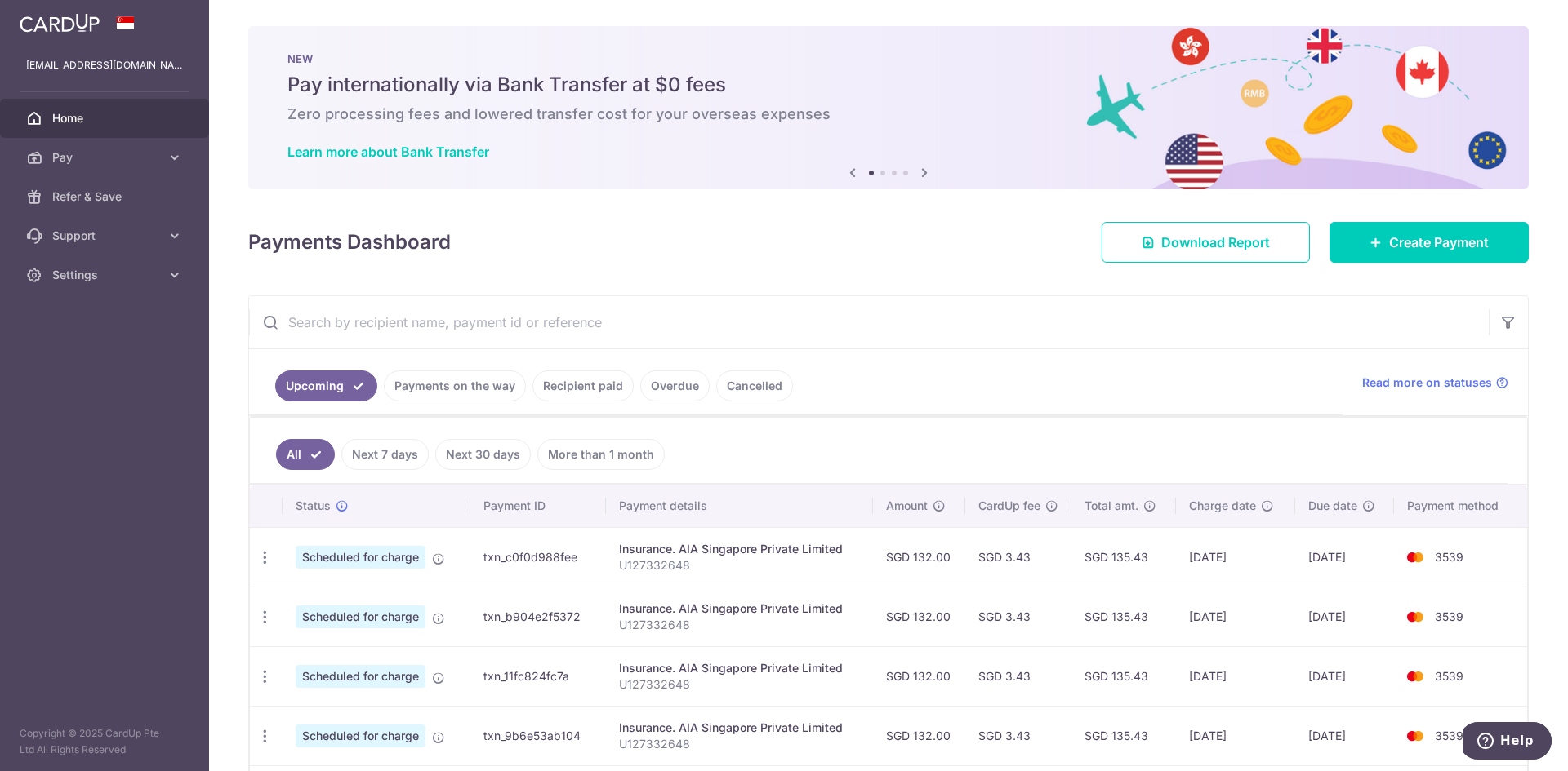
click at [659, 558] on p "U127332648" at bounding box center [739, 566] width 241 height 16
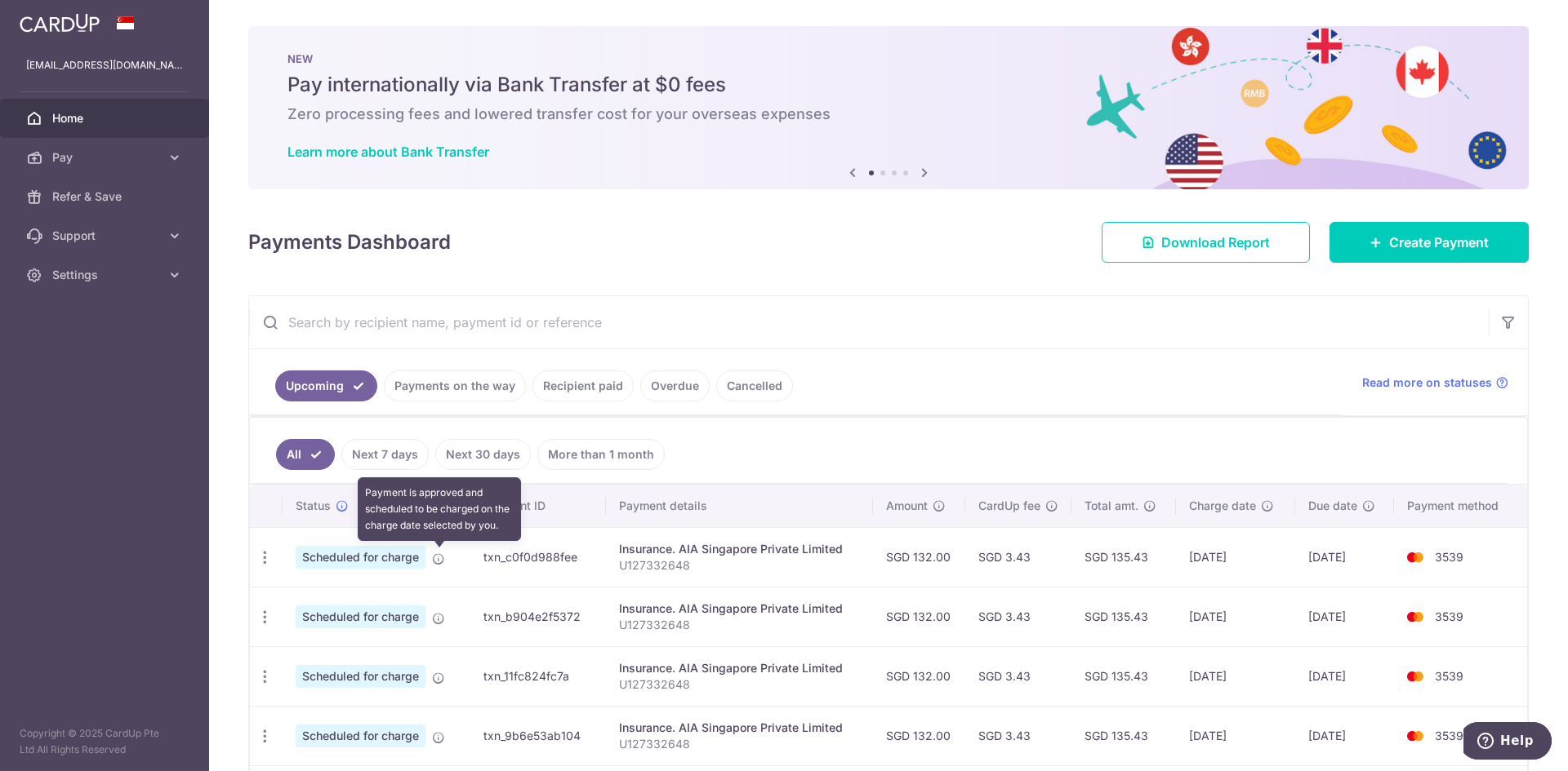
click at [438, 560] on icon at bounding box center [438, 559] width 13 height 13
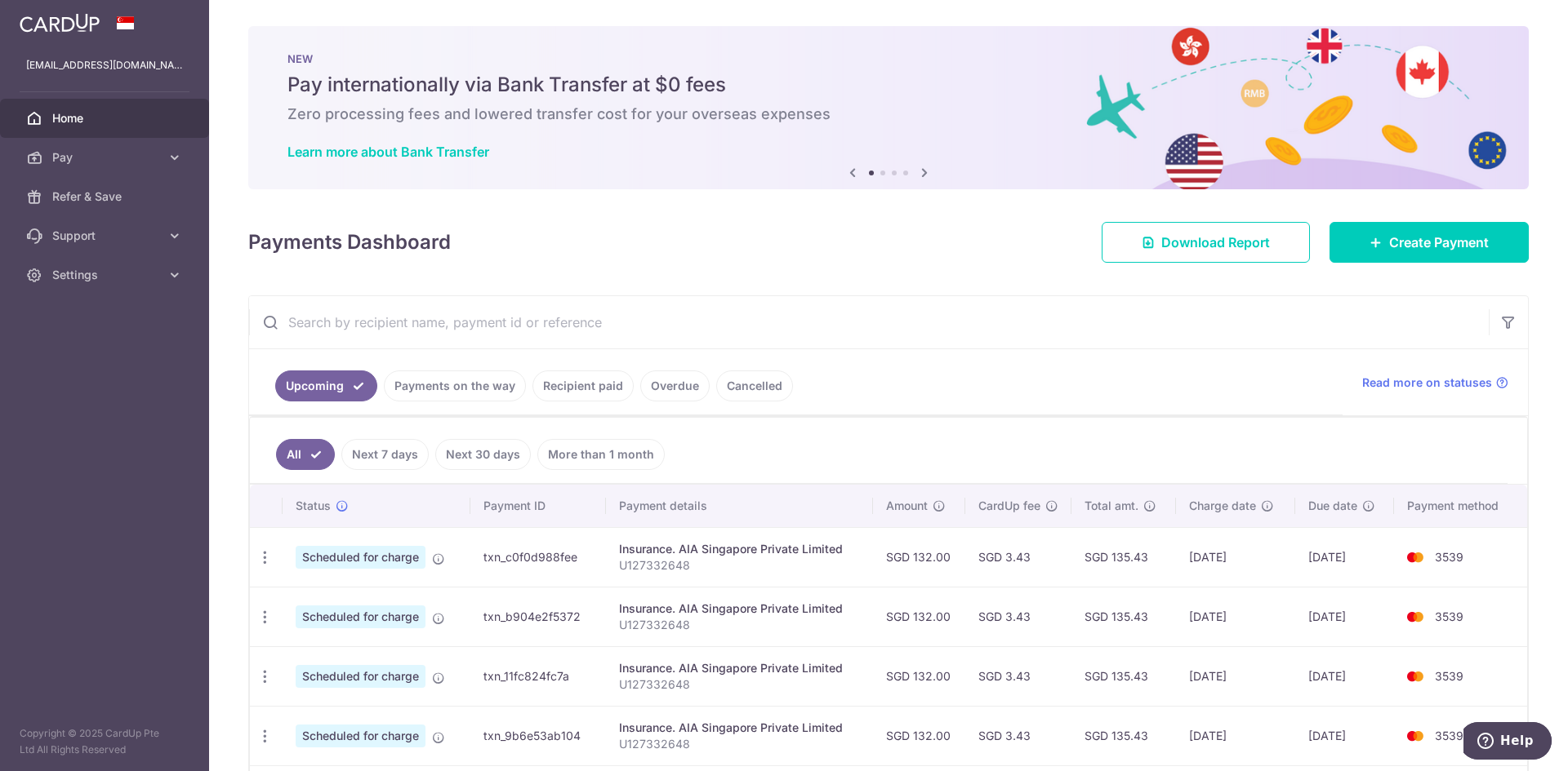
click at [1214, 560] on td "23/09/2025" at bounding box center [1235, 557] width 119 height 60
click at [671, 548] on div "Insurance. AIA Singapore Private Limited" at bounding box center [739, 549] width 241 height 16
click at [263, 564] on icon "button" at bounding box center [264, 558] width 17 height 17
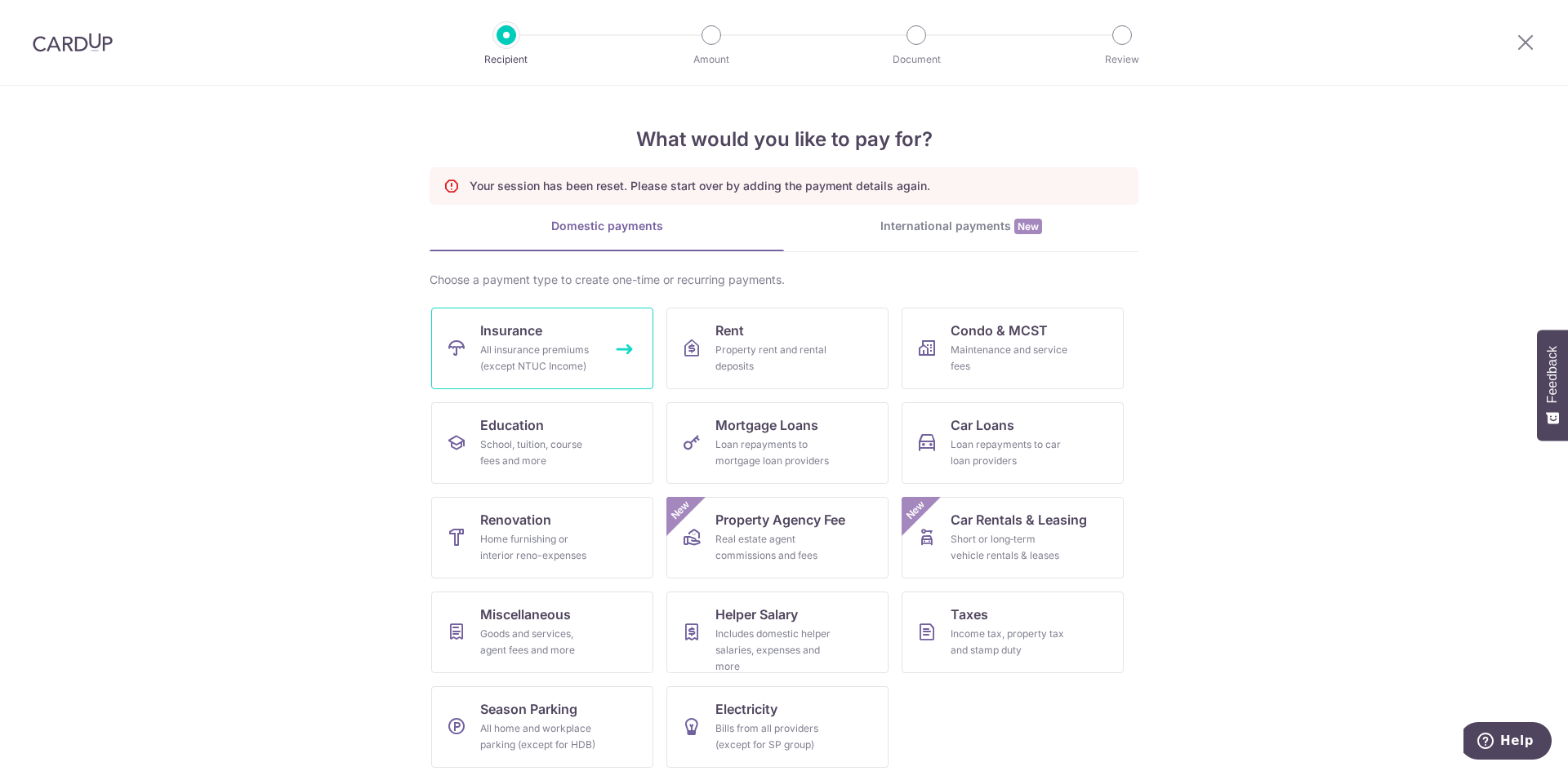
click at [559, 331] on link "Insurance All insurance premiums (except NTUC Income)" at bounding box center [542, 348] width 222 height 81
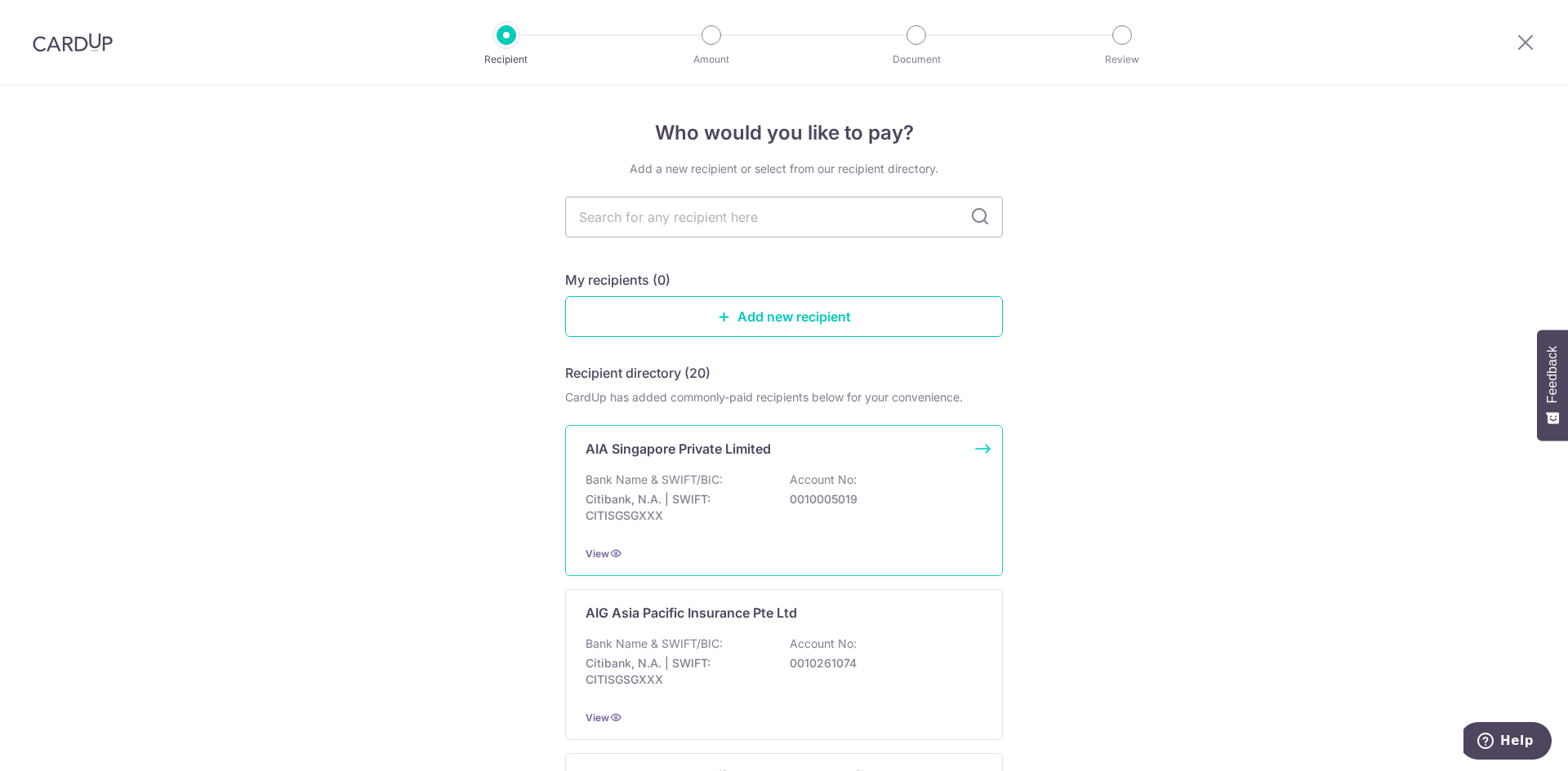
click at [748, 463] on div "AIA Singapore Private Limited Bank Name & SWIFT/BIC: Citibank, N.A. | SWIFT: CI…" at bounding box center [784, 501] width 438 height 151
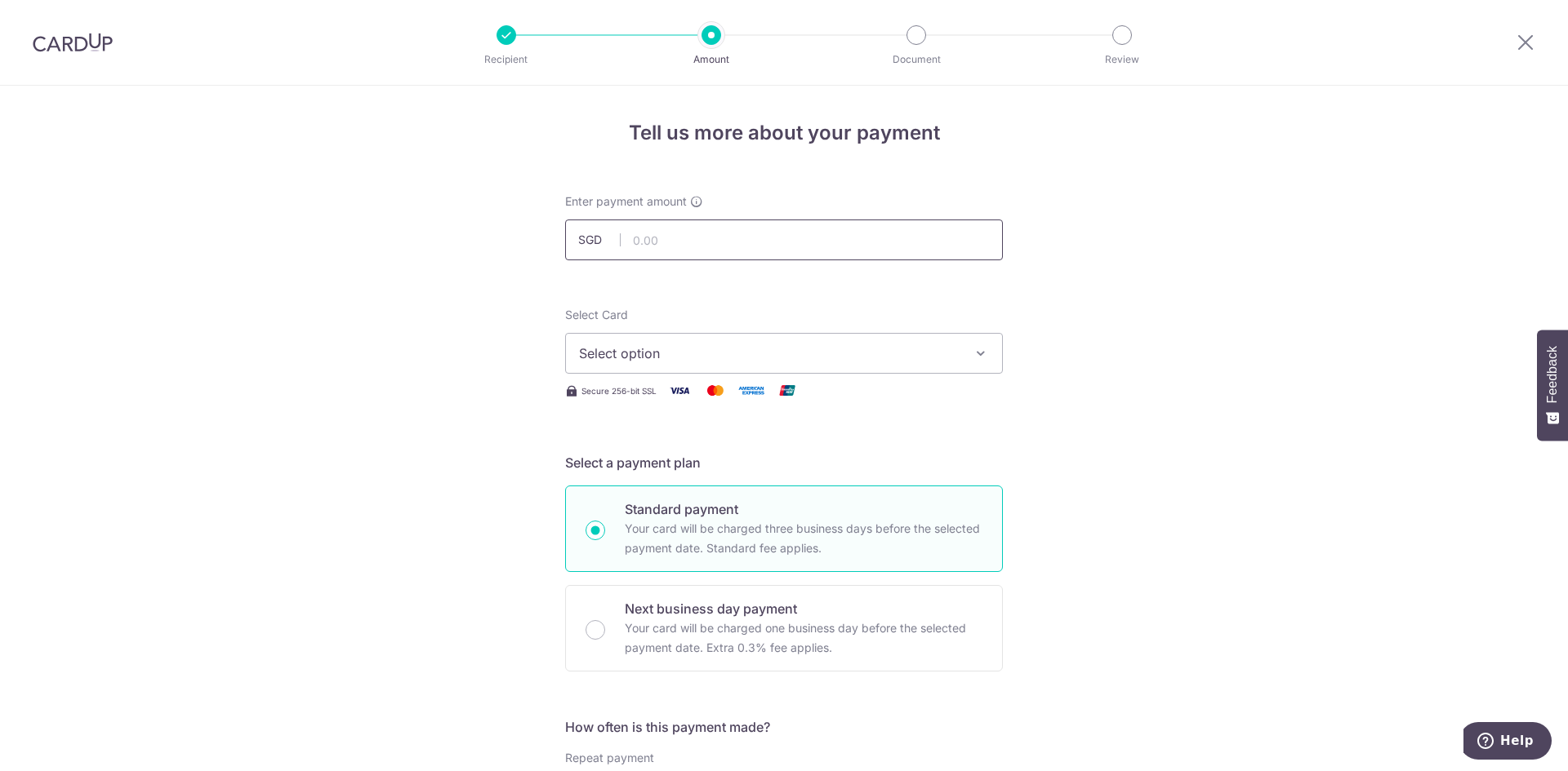
click at [696, 250] on input "text" at bounding box center [784, 240] width 438 height 41
type input "135.43"
click at [682, 347] on span "Select option" at bounding box center [770, 353] width 380 height 20
click at [656, 475] on span "**** 3539" at bounding box center [649, 470] width 63 height 20
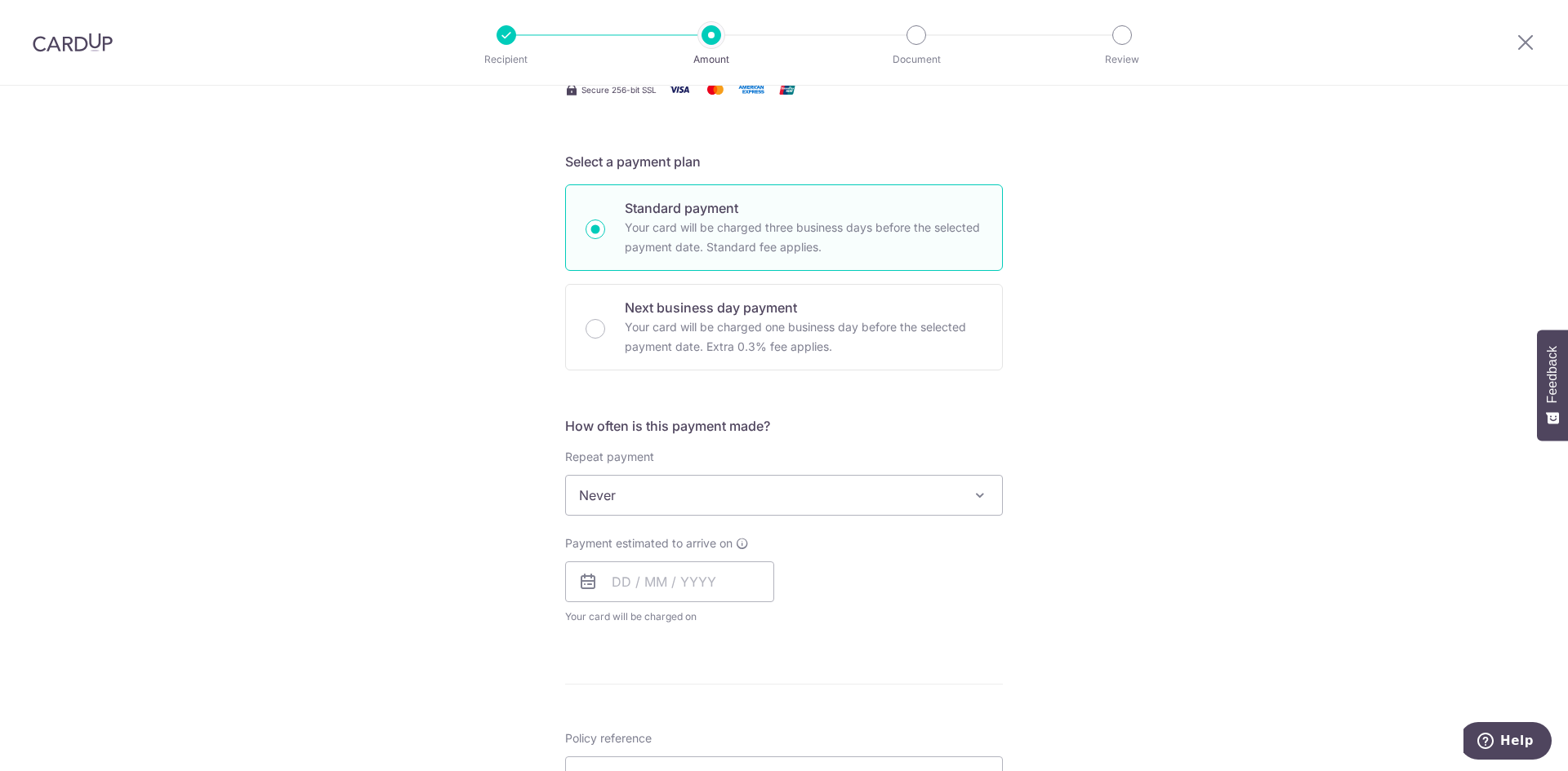
scroll to position [327, 0]
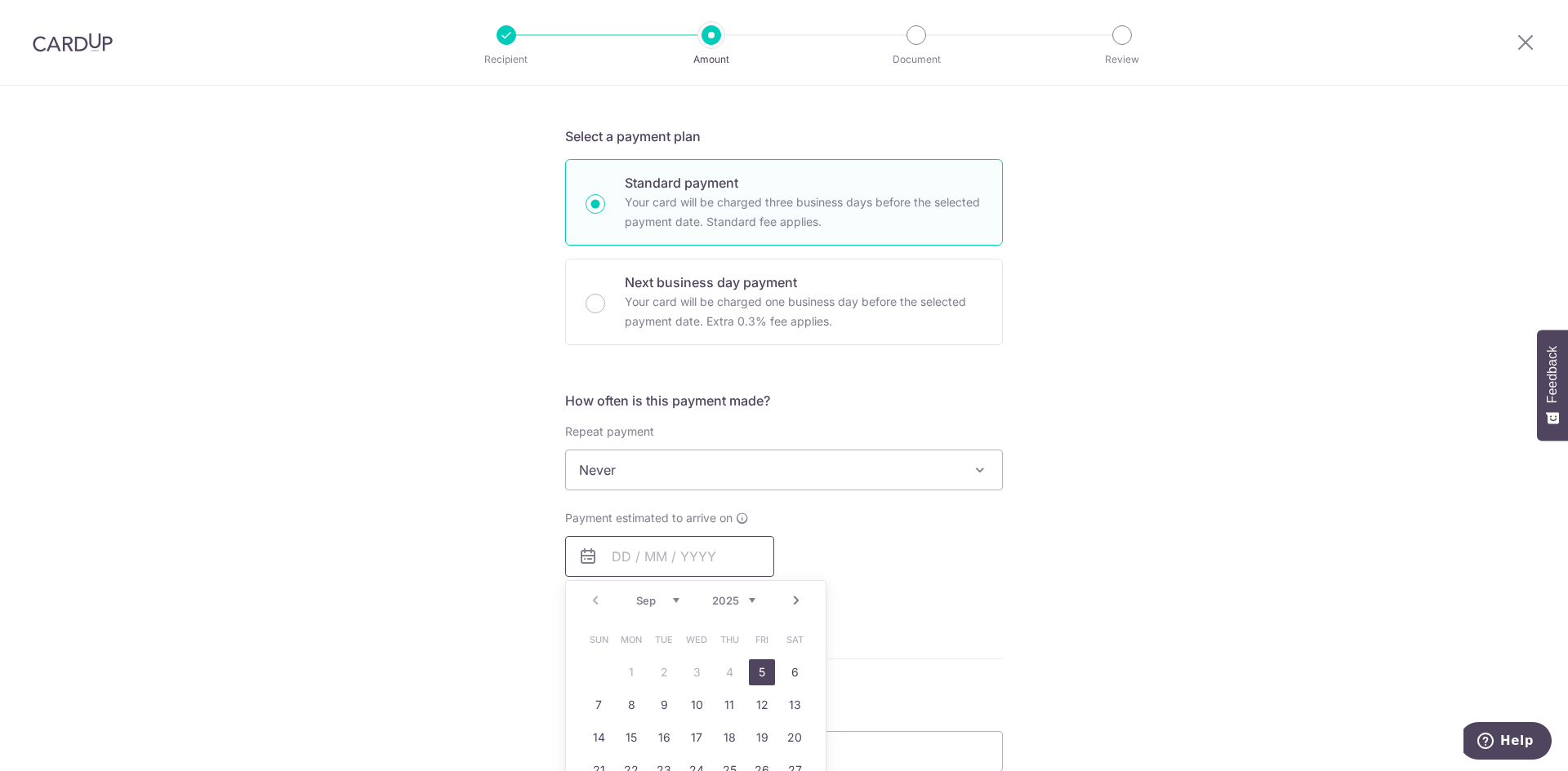
click at [664, 555] on input "text" at bounding box center [670, 557] width 209 height 41
click at [751, 668] on link "5" at bounding box center [762, 672] width 26 height 26
type input "[DATE]"
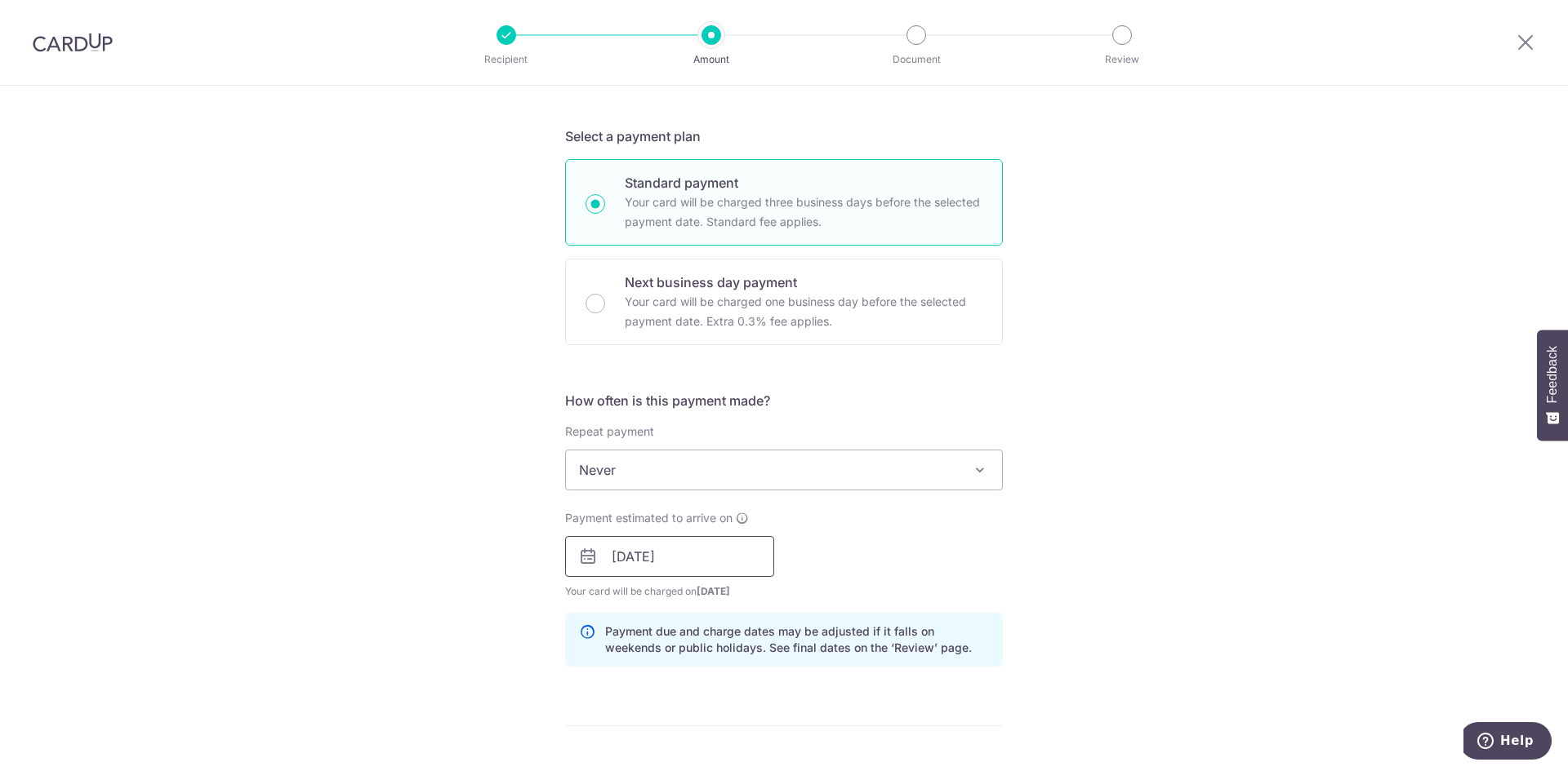
click at [732, 550] on input "[DATE]" at bounding box center [670, 557] width 209 height 41
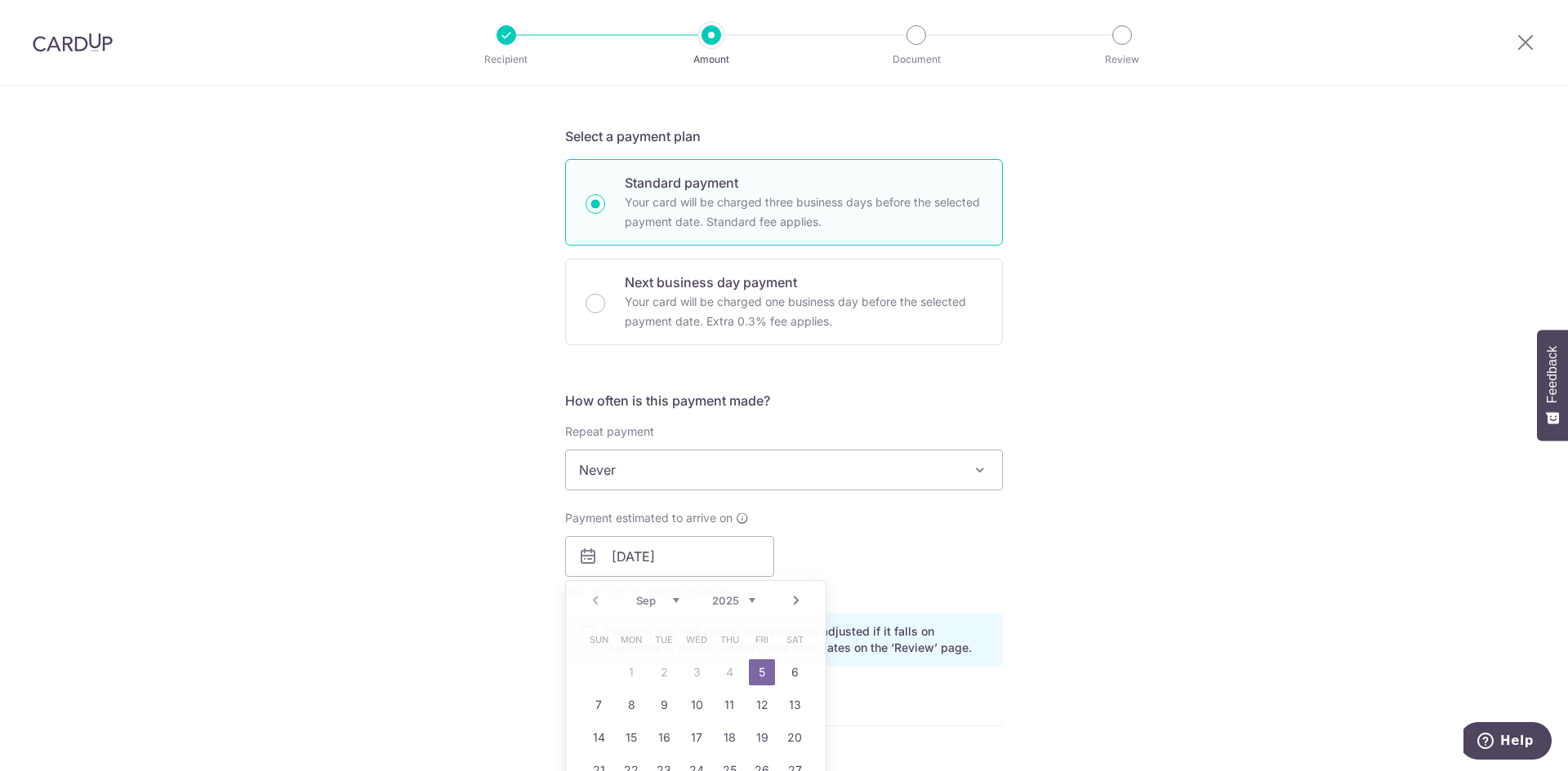
click at [955, 559] on div "Payment estimated to arrive on 05/09/2025 Prev Next Sep Oct Nov Dec 2025 2026 2…" at bounding box center [784, 555] width 457 height 90
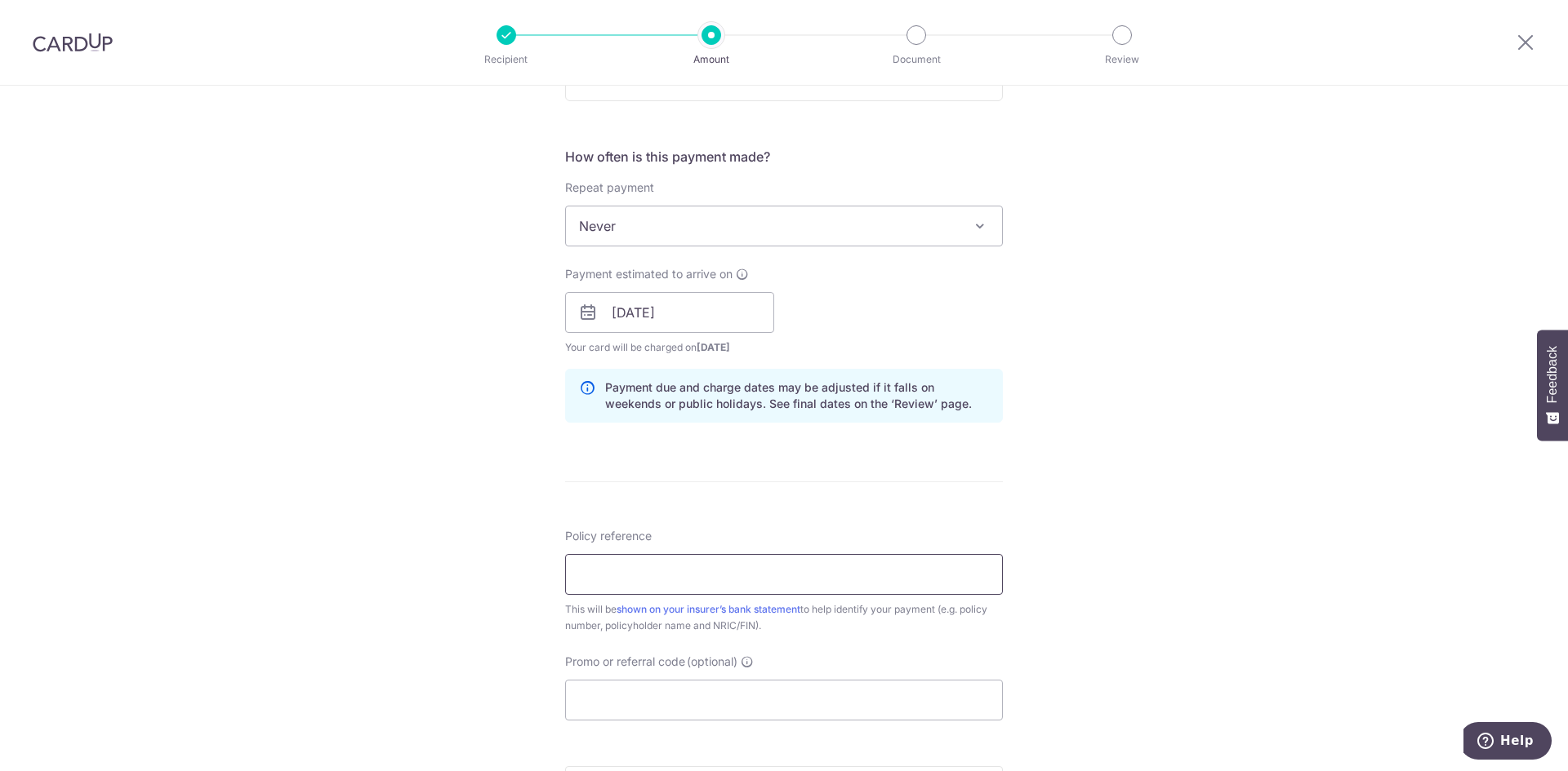
scroll to position [571, 0]
click at [716, 579] on input "Policy reference" at bounding box center [784, 574] width 438 height 41
type input "U127332648"
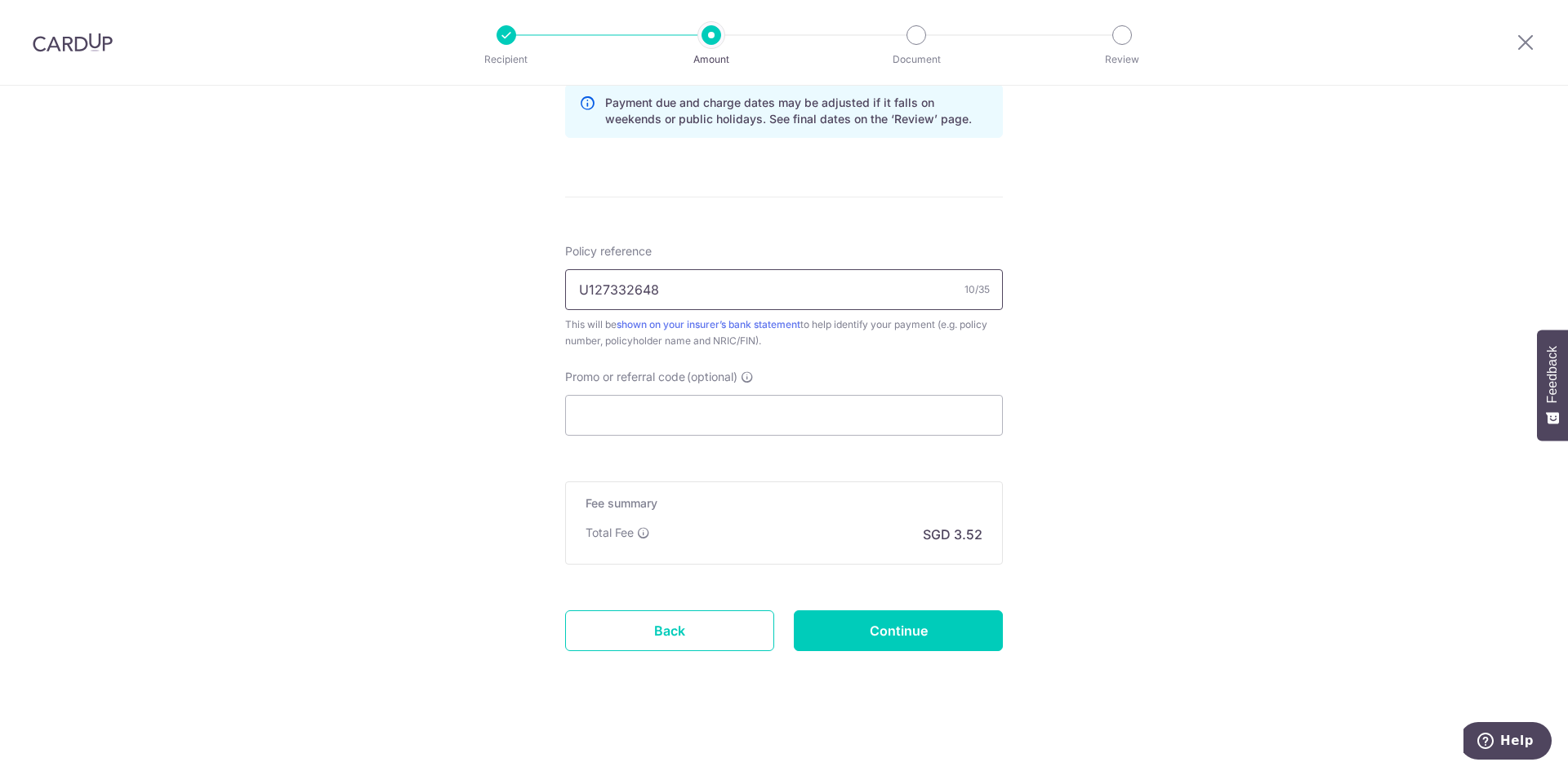
scroll to position [858, 0]
click at [924, 620] on input "Continue" at bounding box center [898, 628] width 209 height 41
type input "Create Schedule"
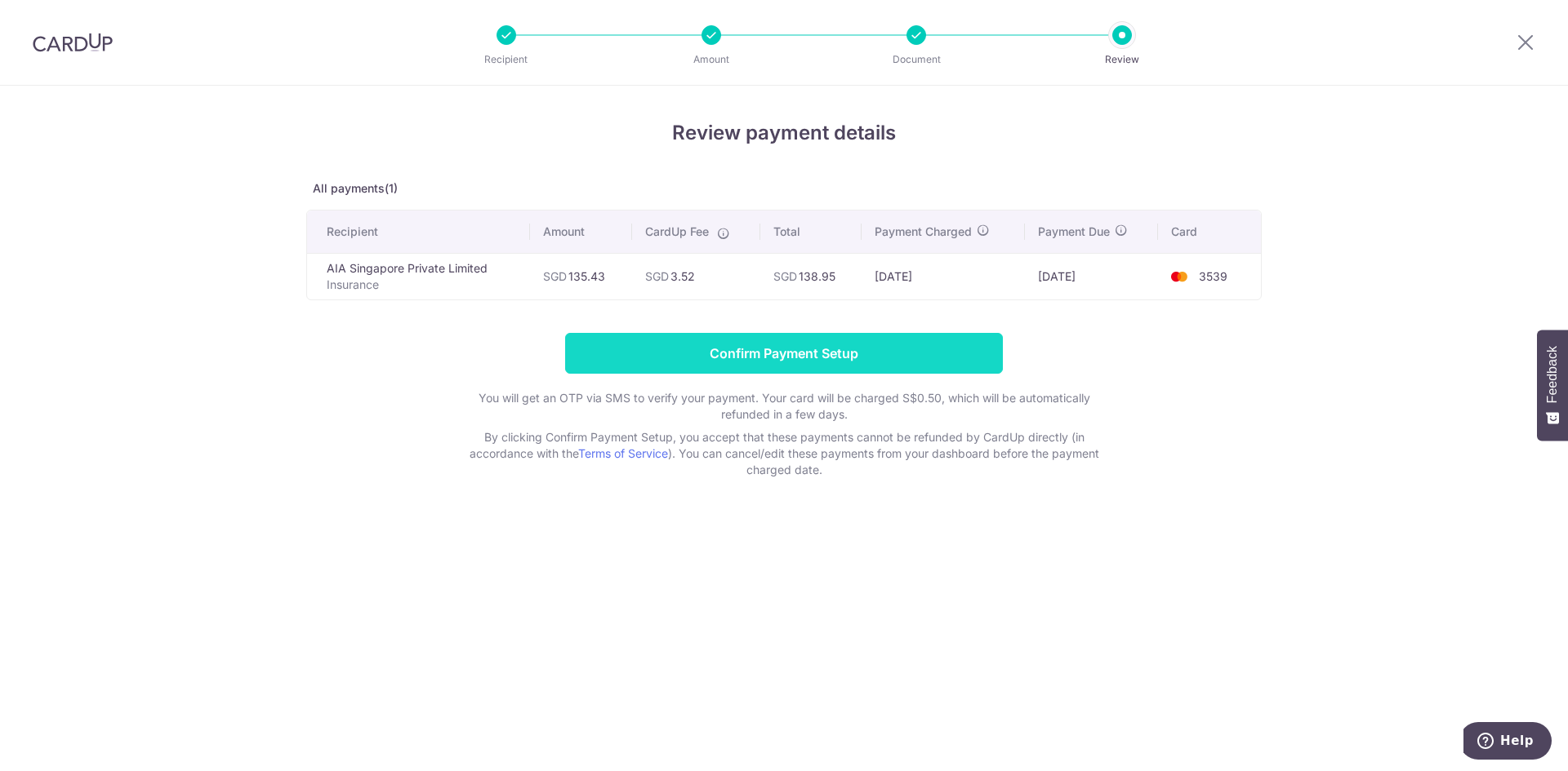
click at [799, 346] on input "Confirm Payment Setup" at bounding box center [784, 353] width 438 height 41
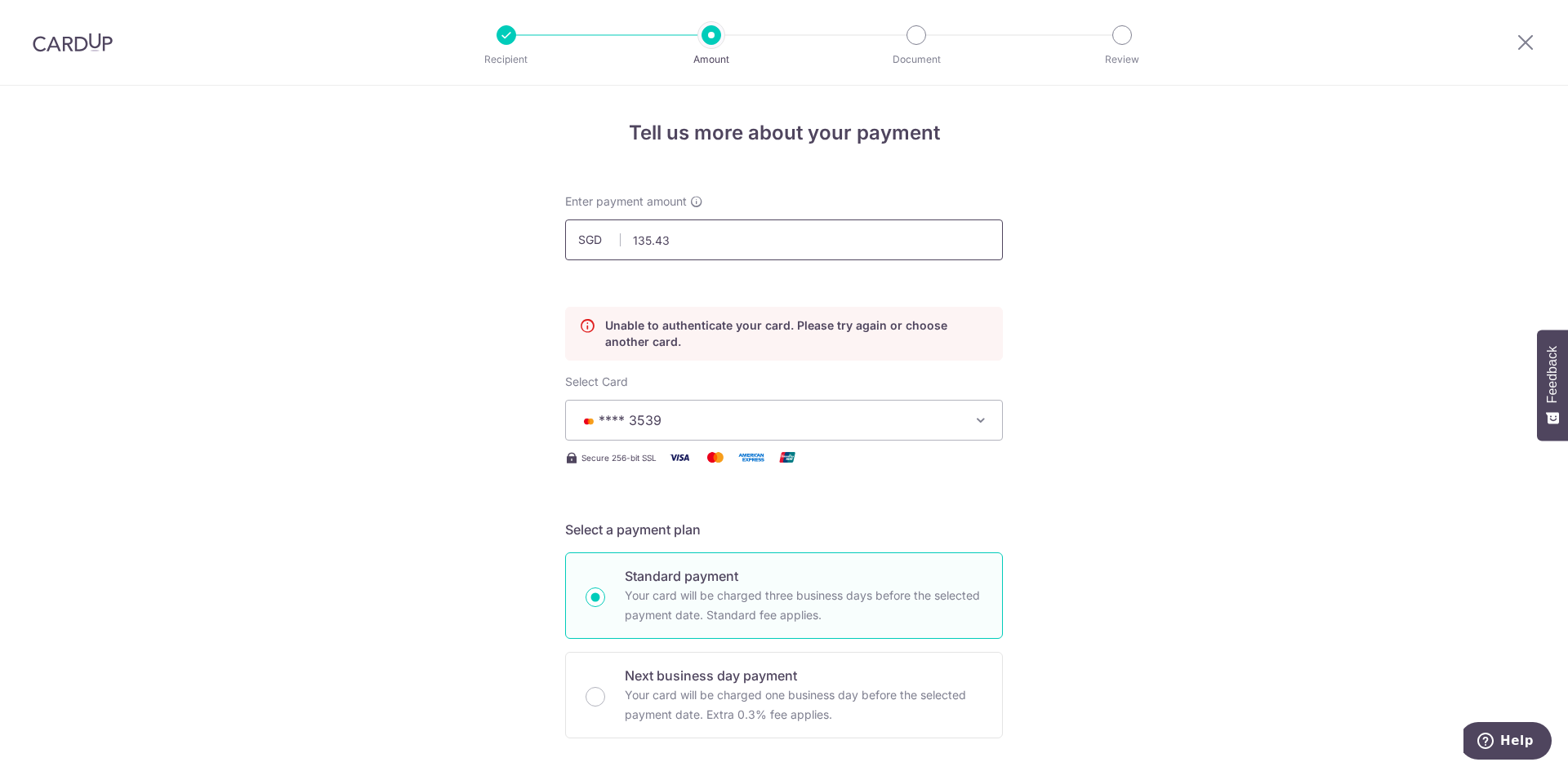
click at [695, 244] on input "135.43" at bounding box center [784, 240] width 438 height 41
type input "132.00"
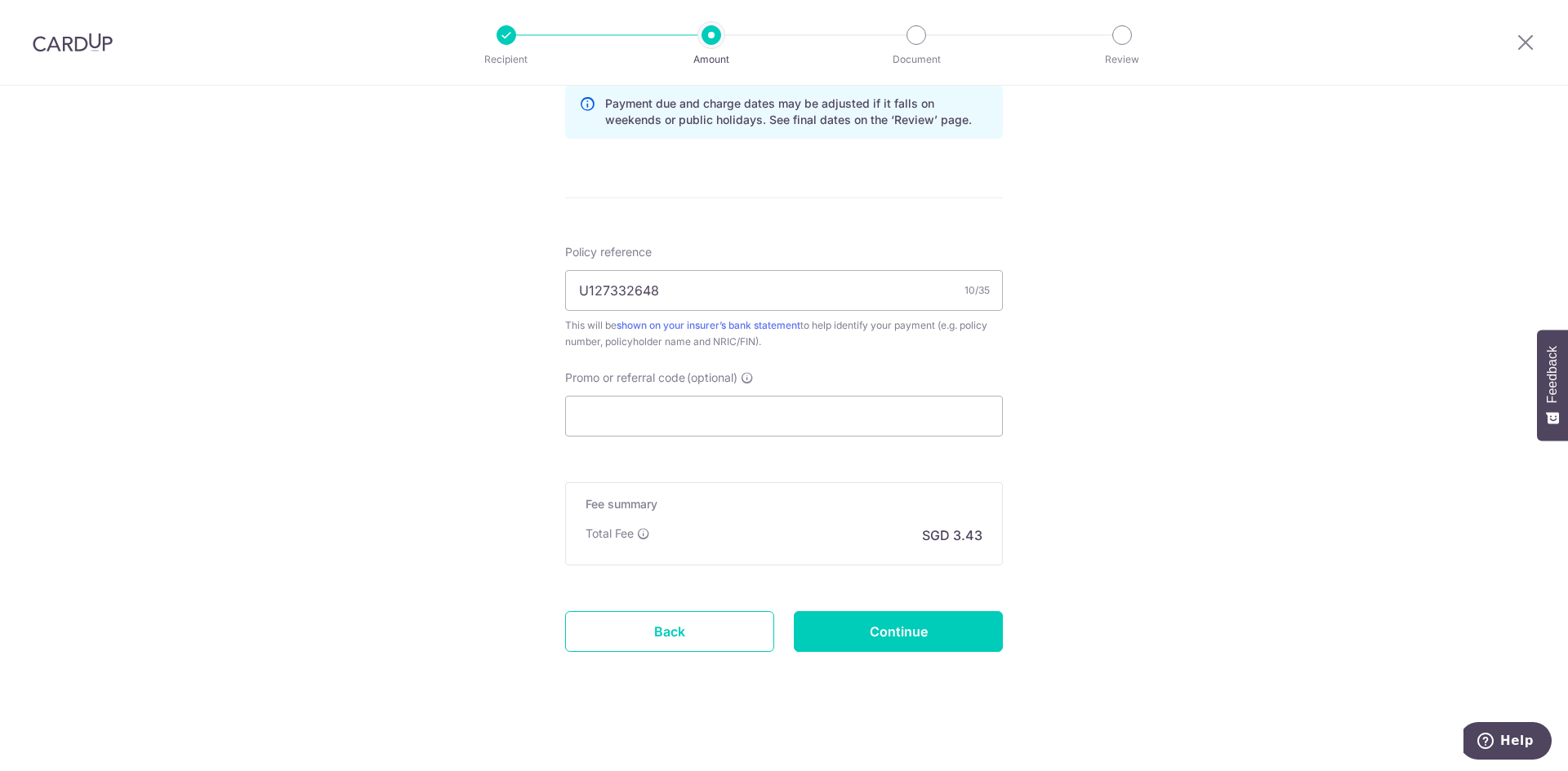
scroll to position [924, 0]
click at [910, 630] on input "Continue" at bounding box center [898, 628] width 209 height 41
type input "Update Schedule"
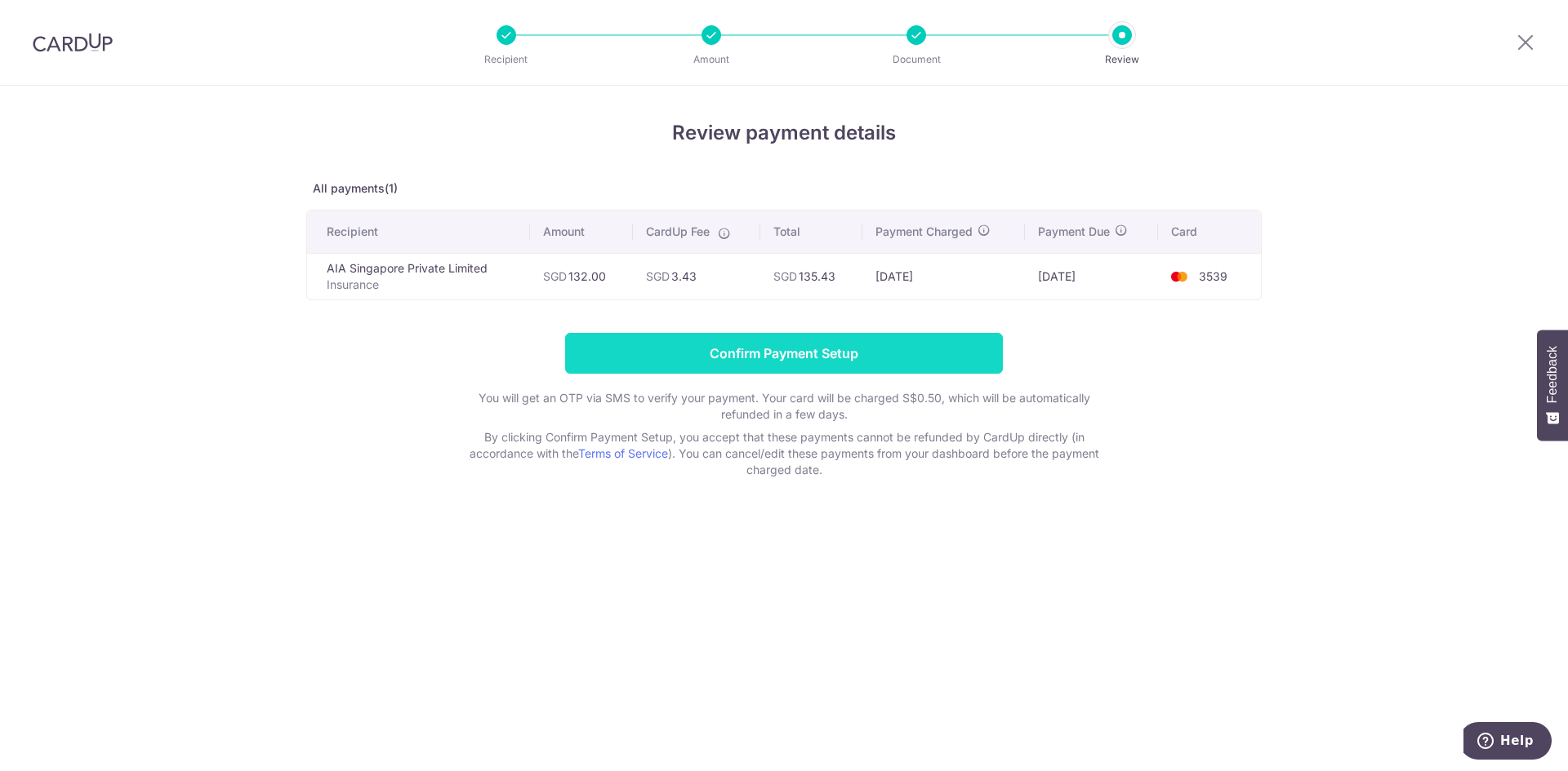
click at [799, 349] on input "Confirm Payment Setup" at bounding box center [784, 353] width 438 height 41
